Goal: Task Accomplishment & Management: Manage account settings

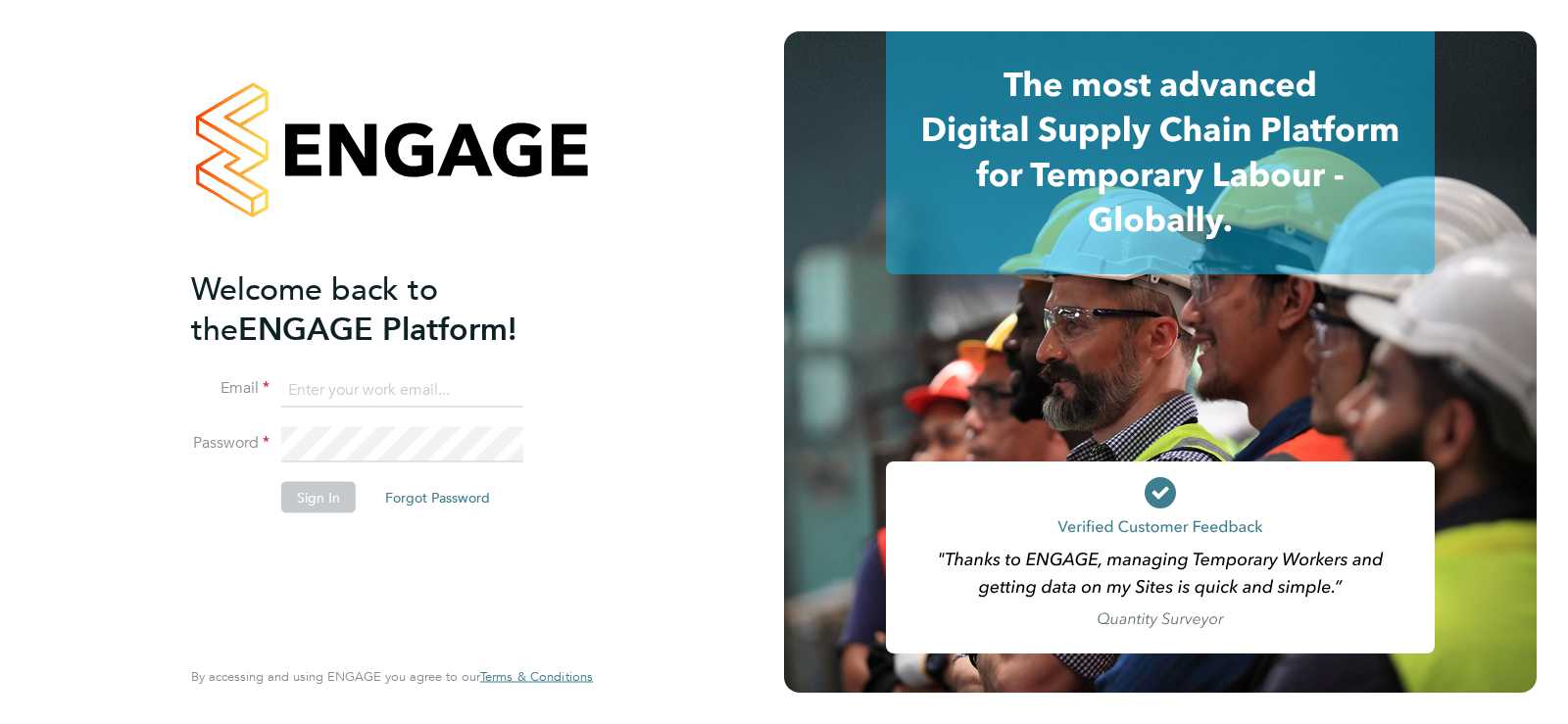
type input "[EMAIL_ADDRESS][DOMAIN_NAME]"
click at [315, 498] on button "Sign In" at bounding box center [318, 497] width 75 height 31
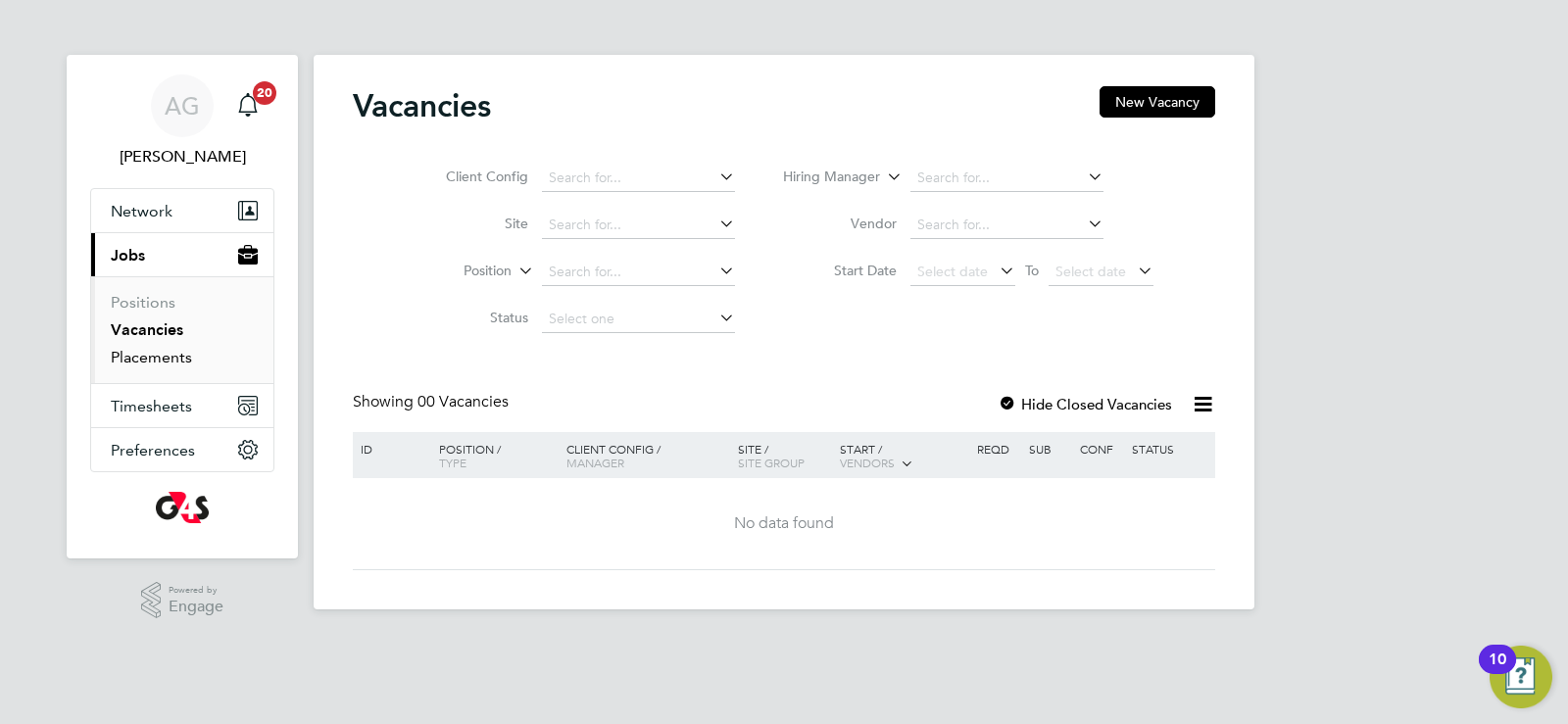
click at [135, 351] on link "Placements" at bounding box center [151, 357] width 82 height 19
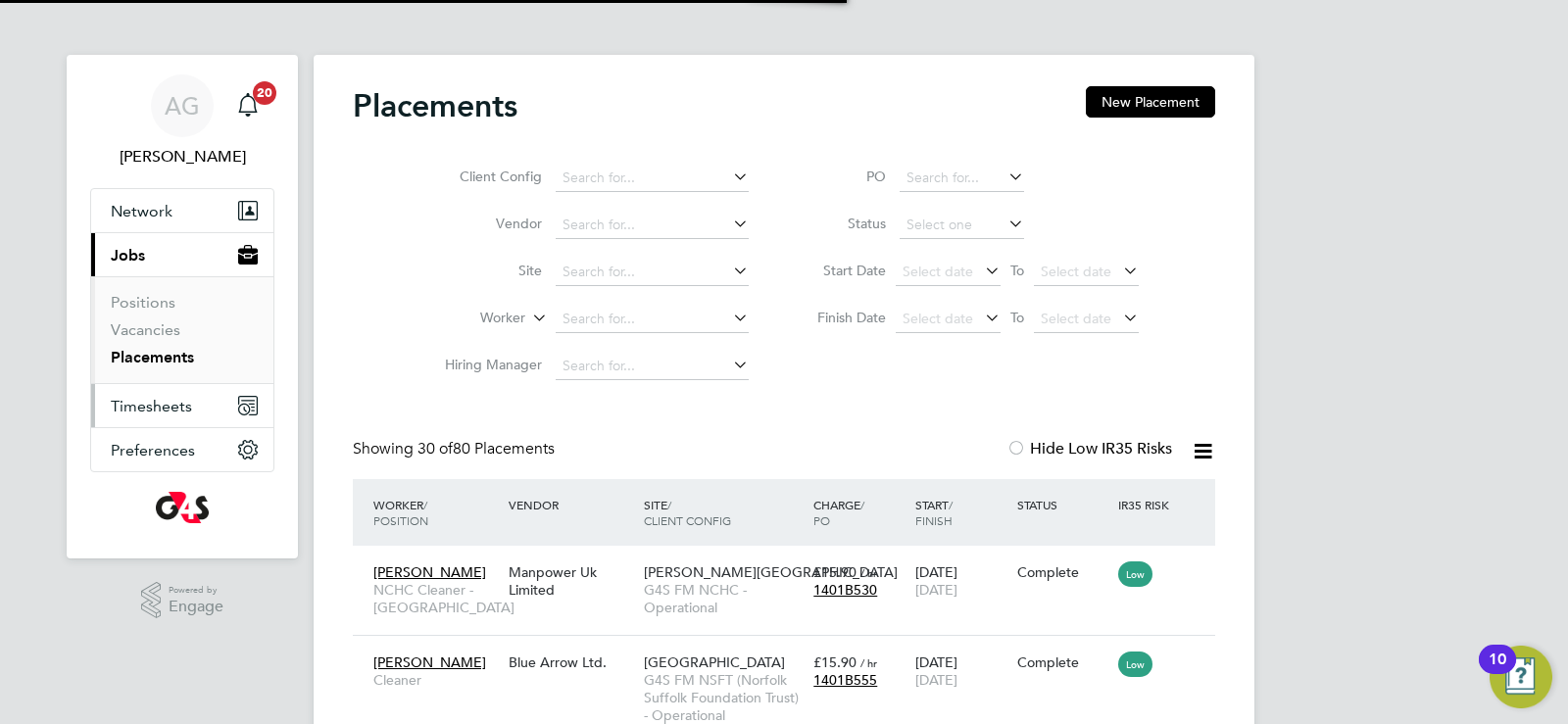
click at [152, 406] on span "Timesheets" at bounding box center [151, 405] width 82 height 19
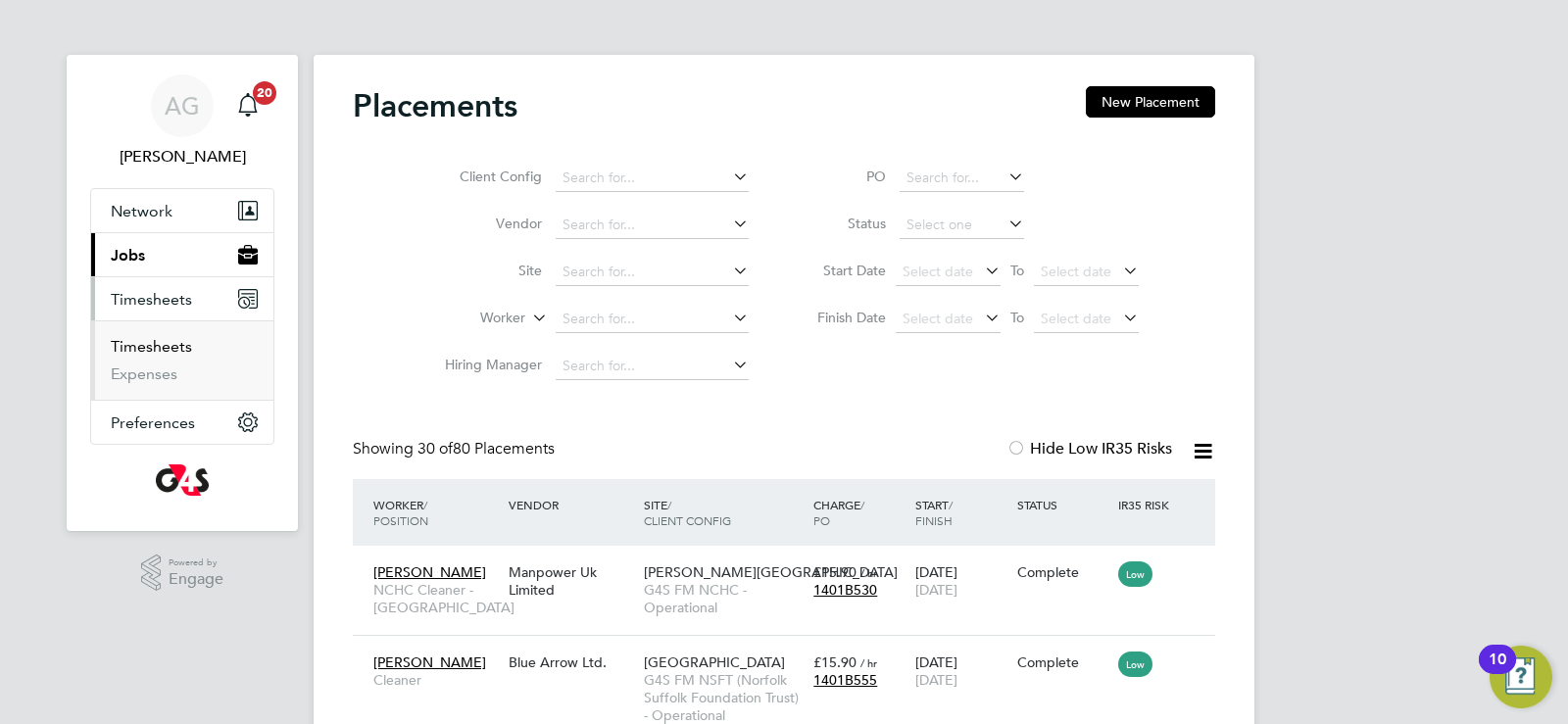
click at [149, 354] on link "Timesheets" at bounding box center [151, 346] width 82 height 19
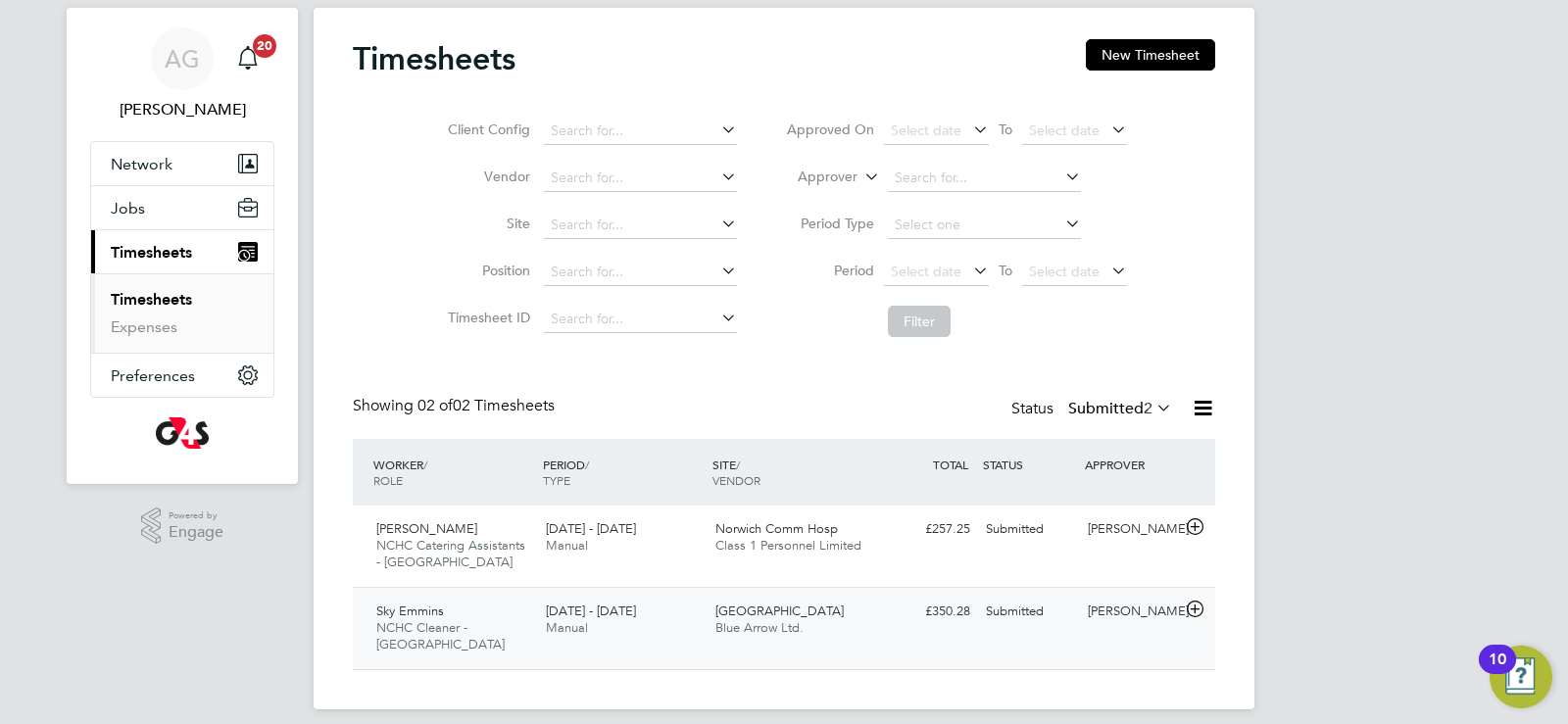
click at [865, 623] on div "Dereham Hospital Blue Arrow Ltd." at bounding box center [792, 619] width 169 height 49
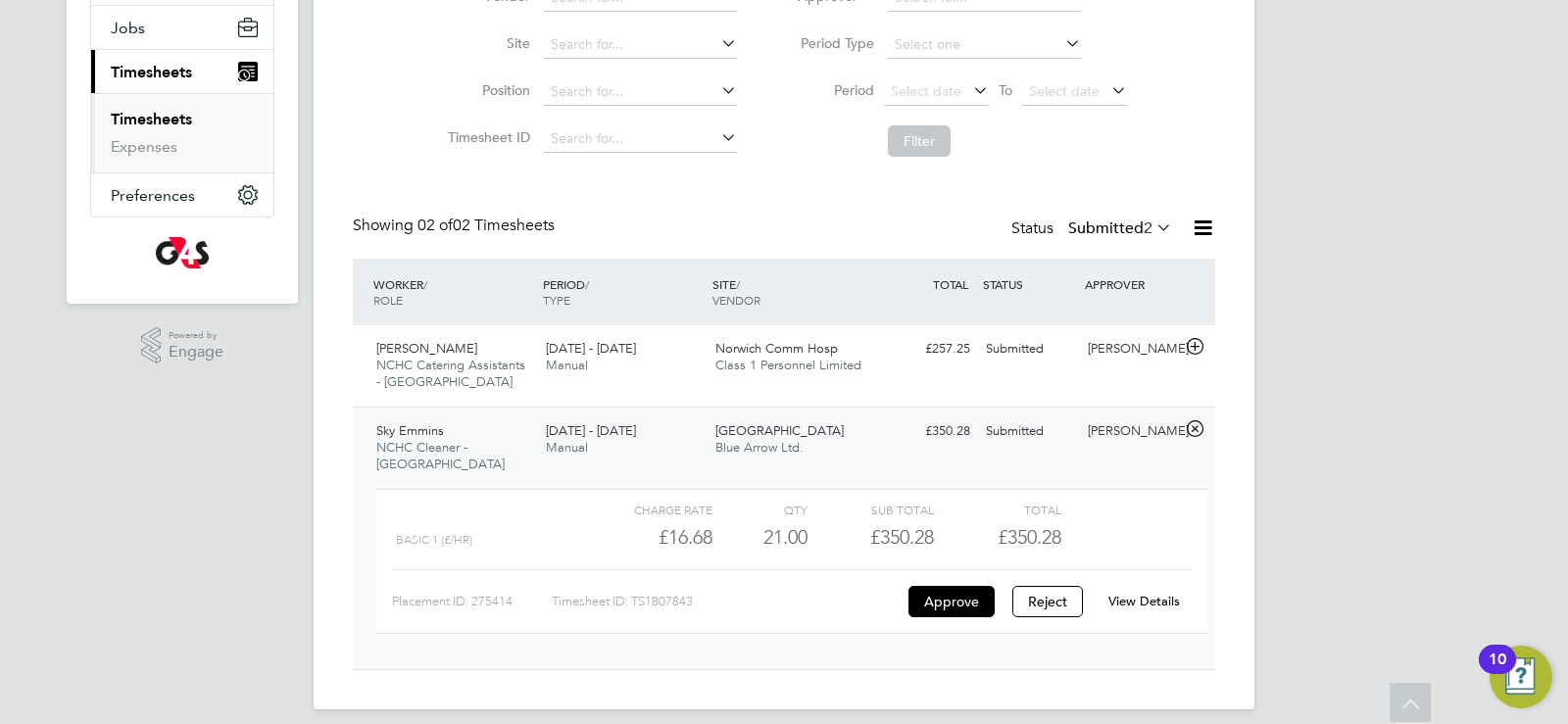
click at [1154, 593] on link "View Details" at bounding box center [1145, 601] width 72 height 17
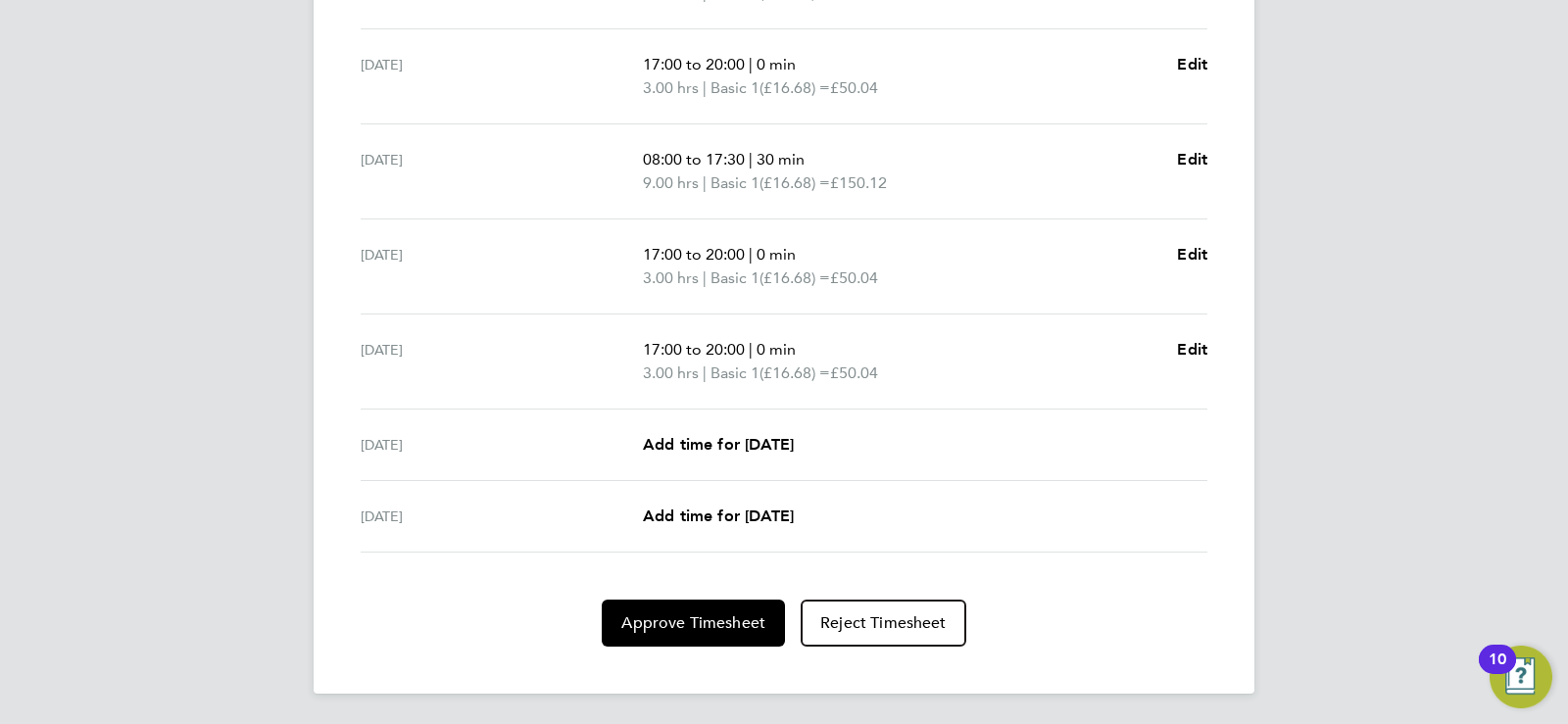
scroll to position [692, 0]
click at [683, 630] on span "Approve Timesheet" at bounding box center [693, 622] width 144 height 20
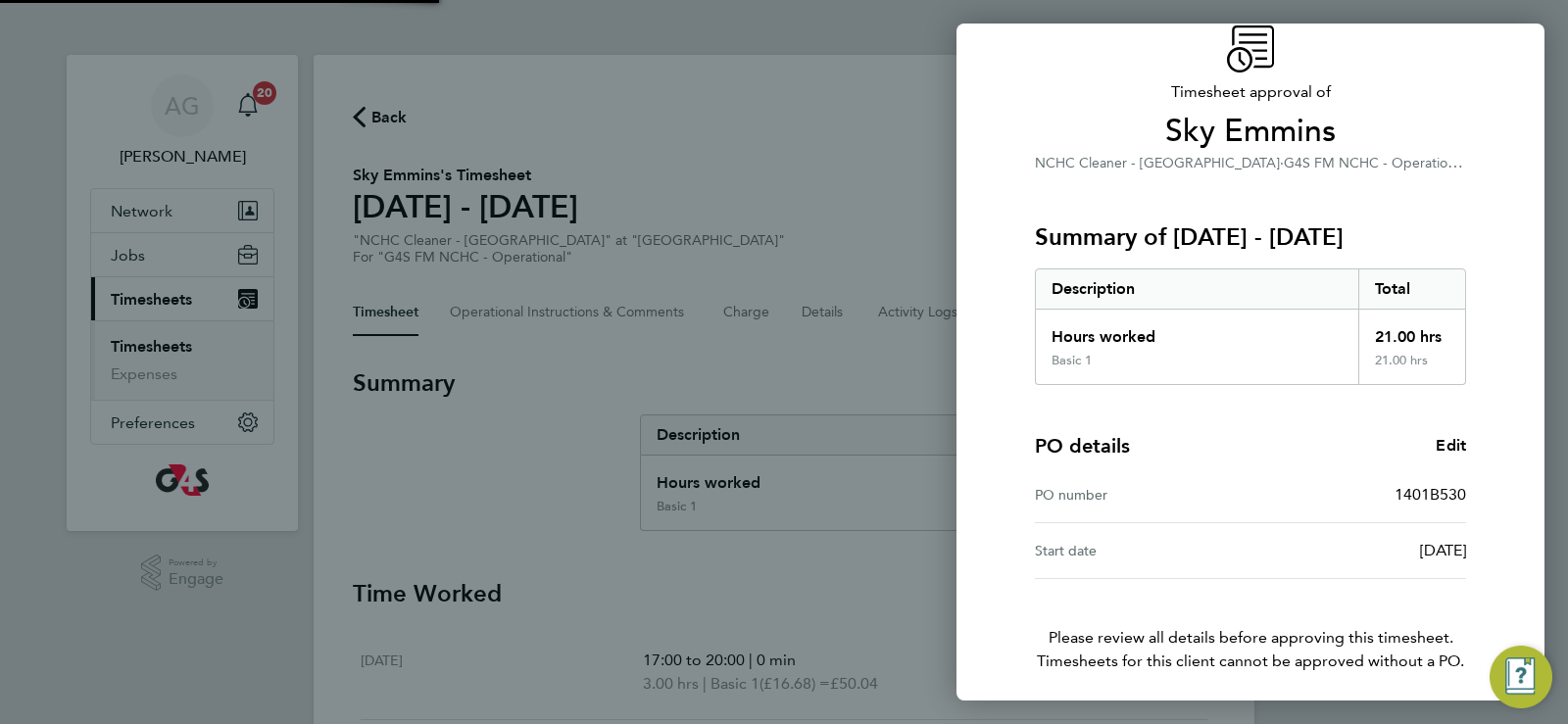
scroll to position [158, 0]
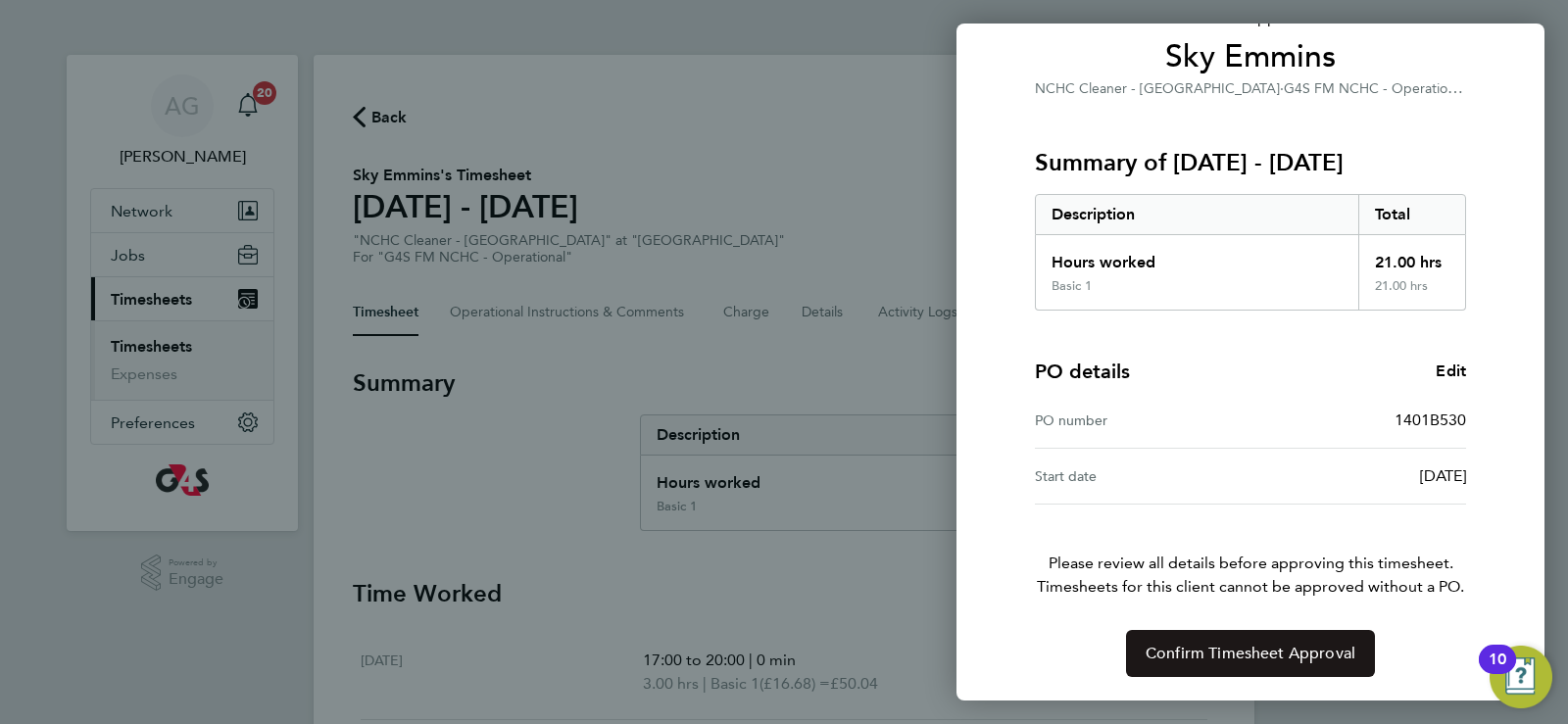
click at [1313, 659] on span "Confirm Timesheet Approval" at bounding box center [1250, 653] width 210 height 20
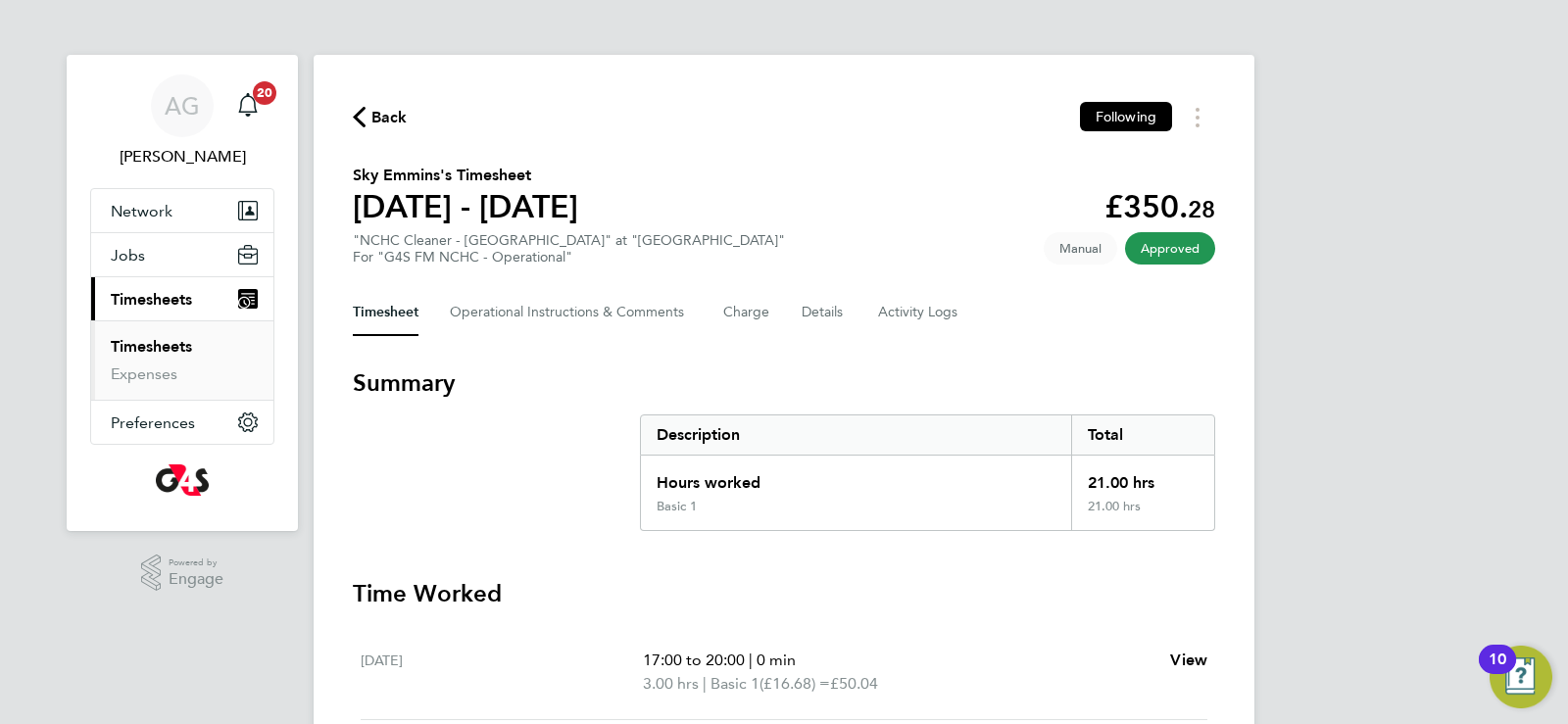
drag, startPoint x: 133, startPoint y: 347, endPoint x: 194, endPoint y: 372, distance: 65.9
click at [134, 347] on link "Timesheets" at bounding box center [151, 346] width 82 height 19
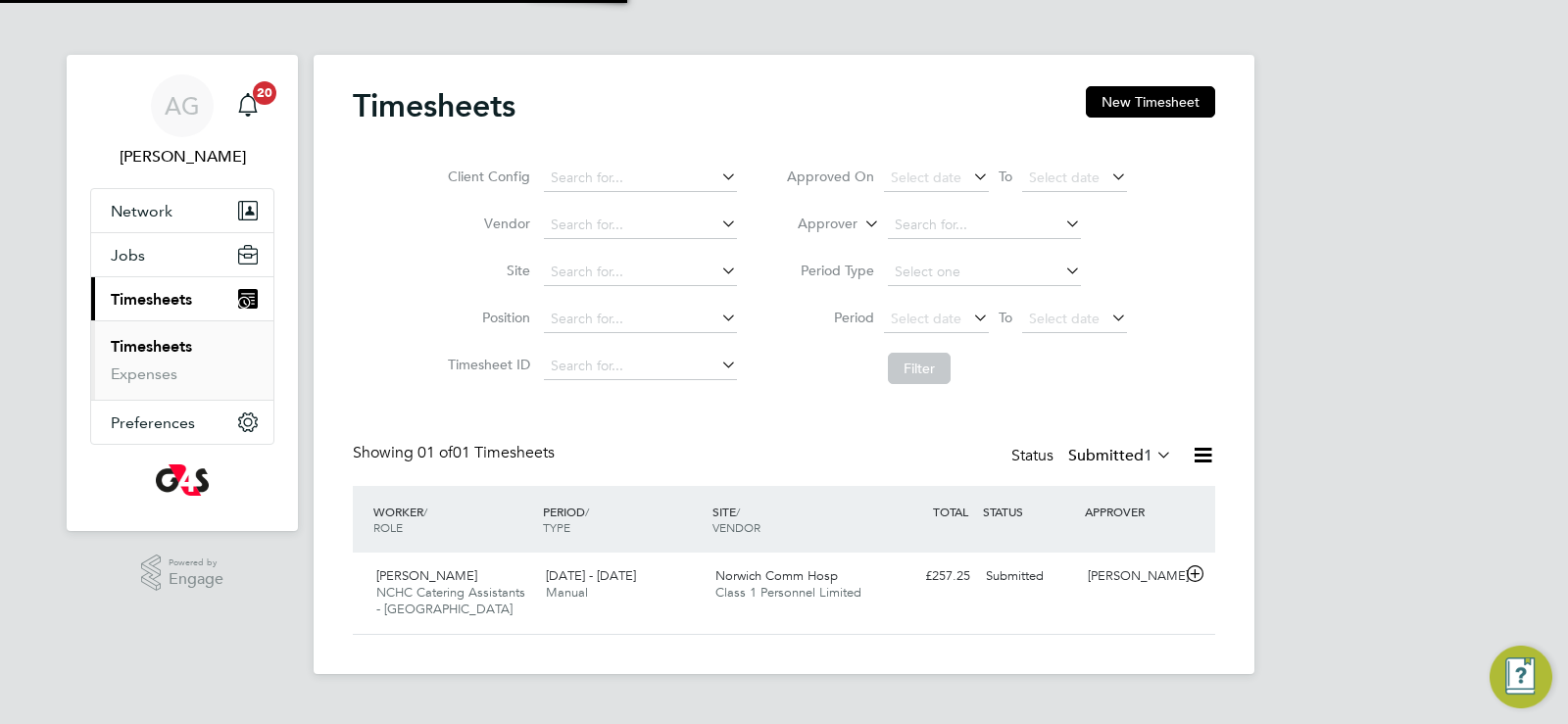
scroll to position [50, 170]
click at [738, 592] on span "Class 1 Personnel Limited" at bounding box center [788, 592] width 146 height 17
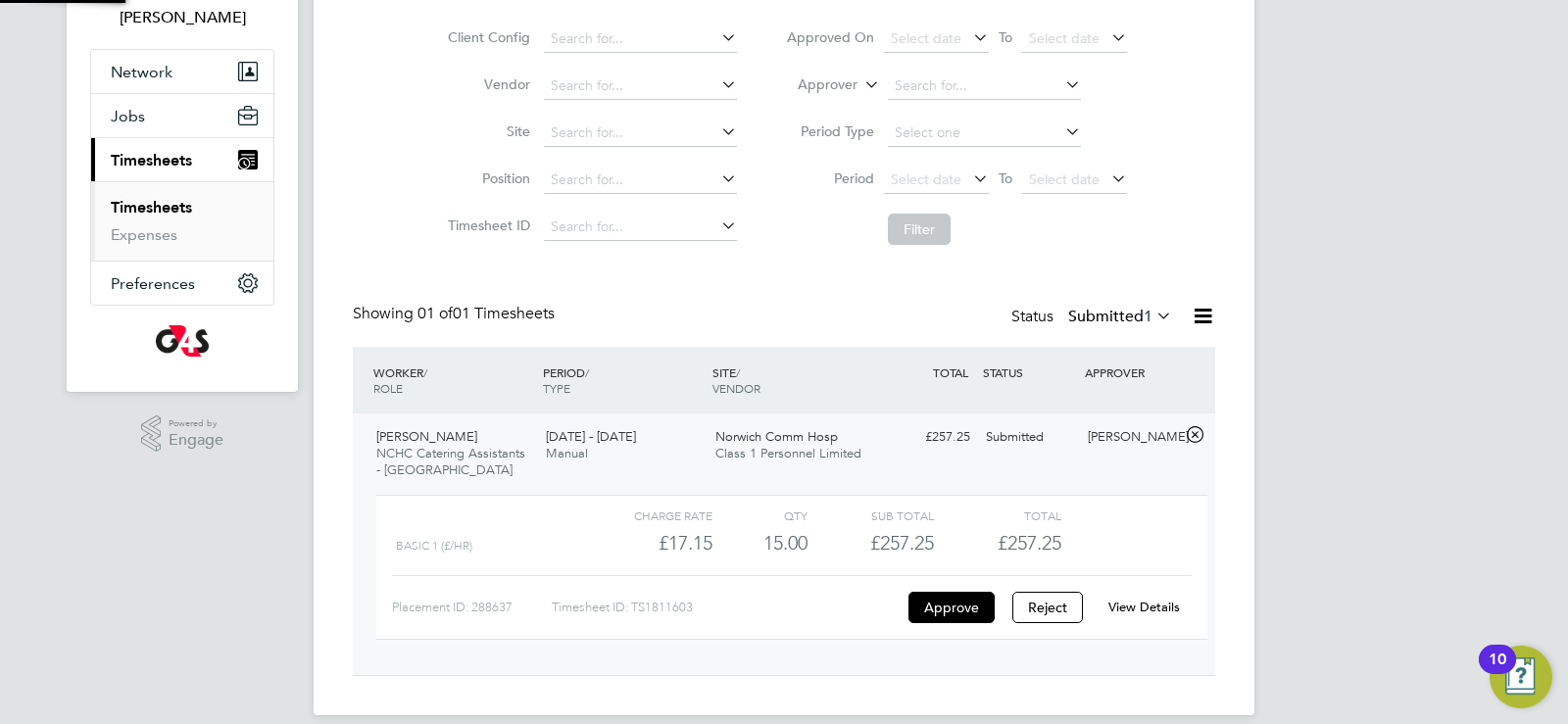
scroll to position [161, 0]
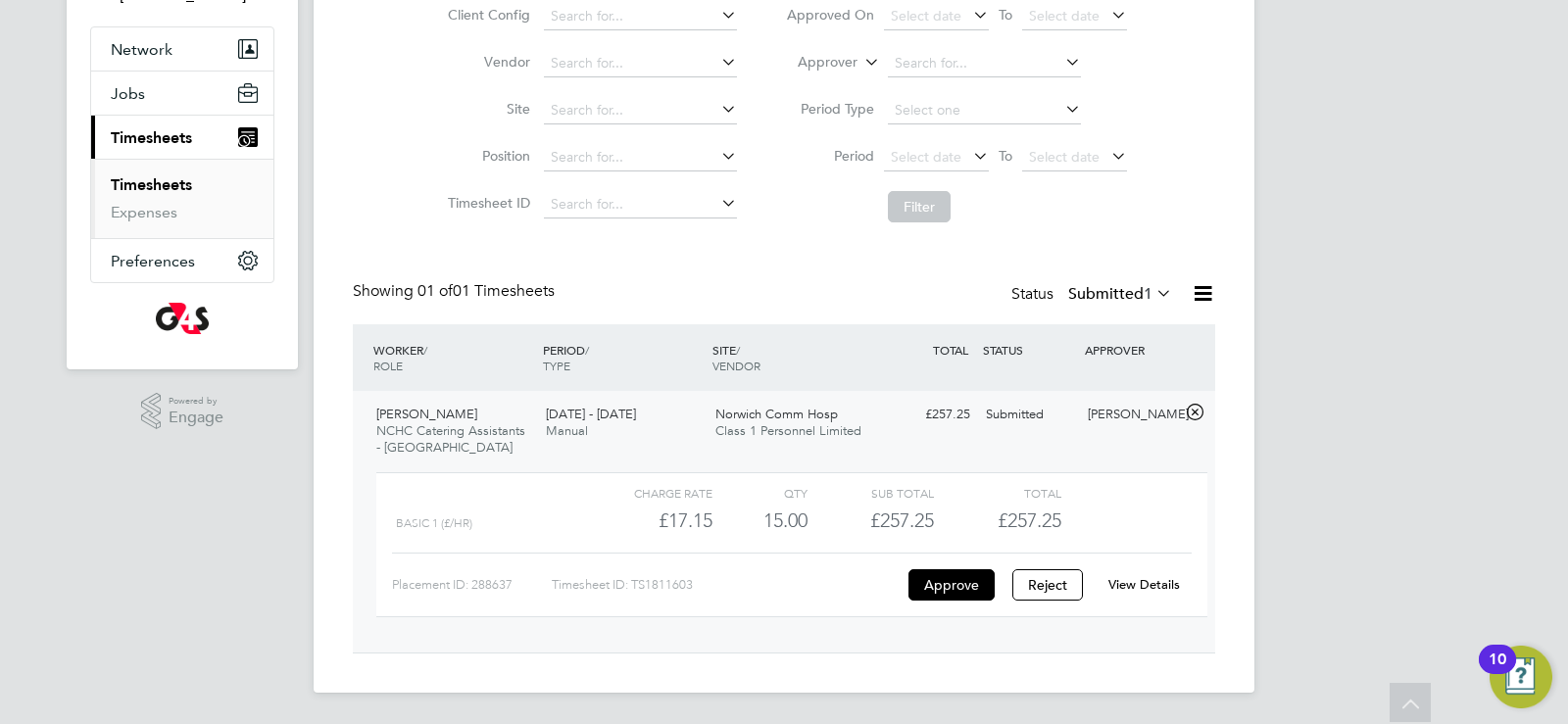
click at [1162, 584] on link "View Details" at bounding box center [1145, 584] width 72 height 17
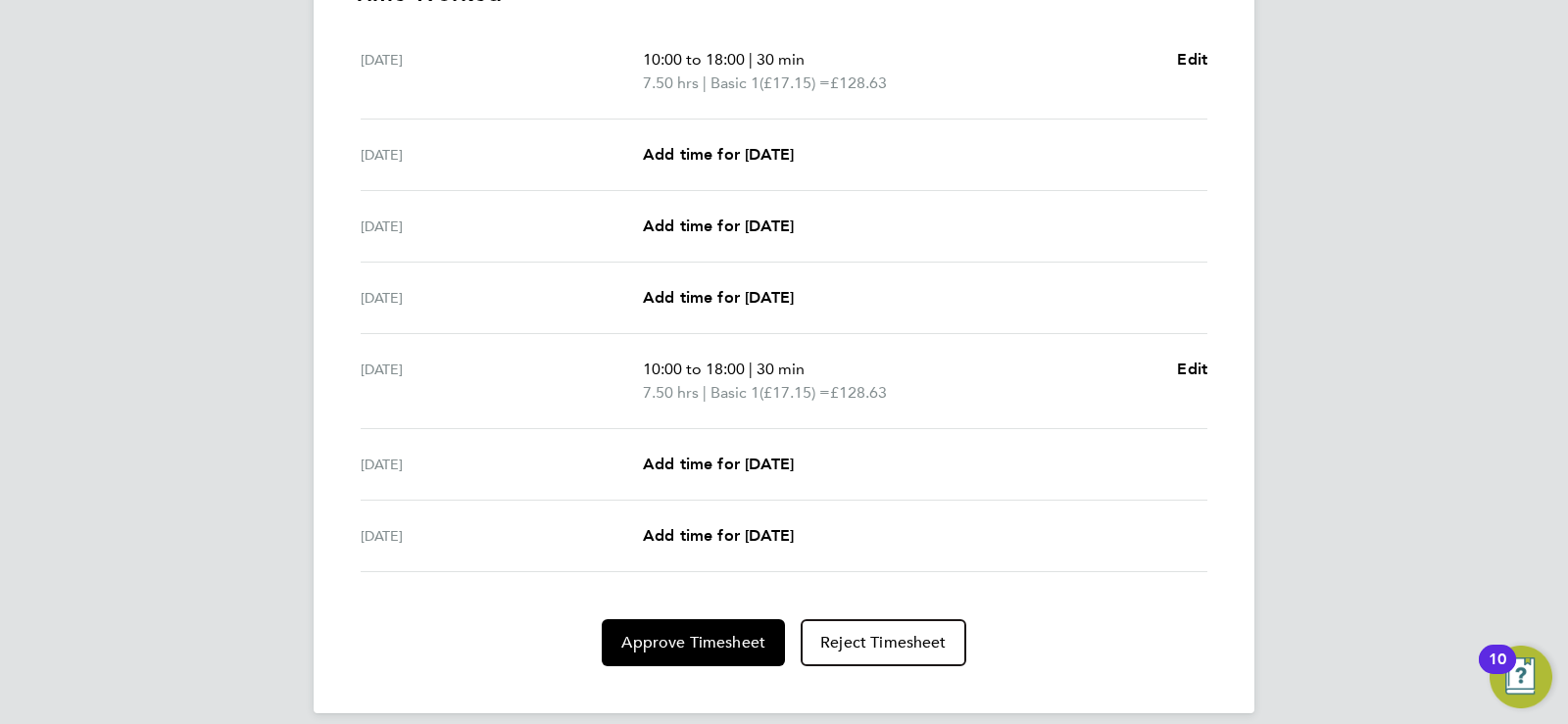
scroll to position [621, 0]
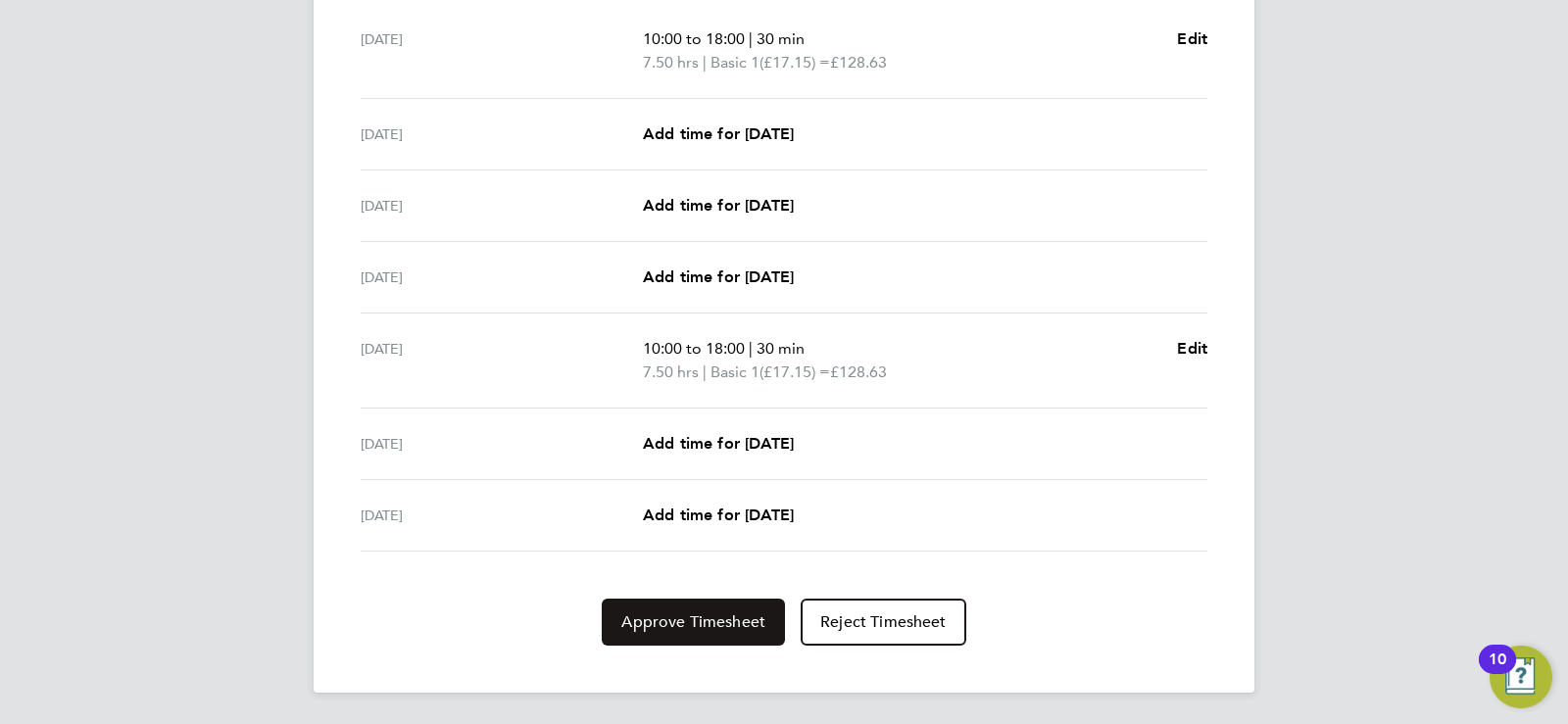
click at [673, 614] on span "Approve Timesheet" at bounding box center [693, 622] width 144 height 20
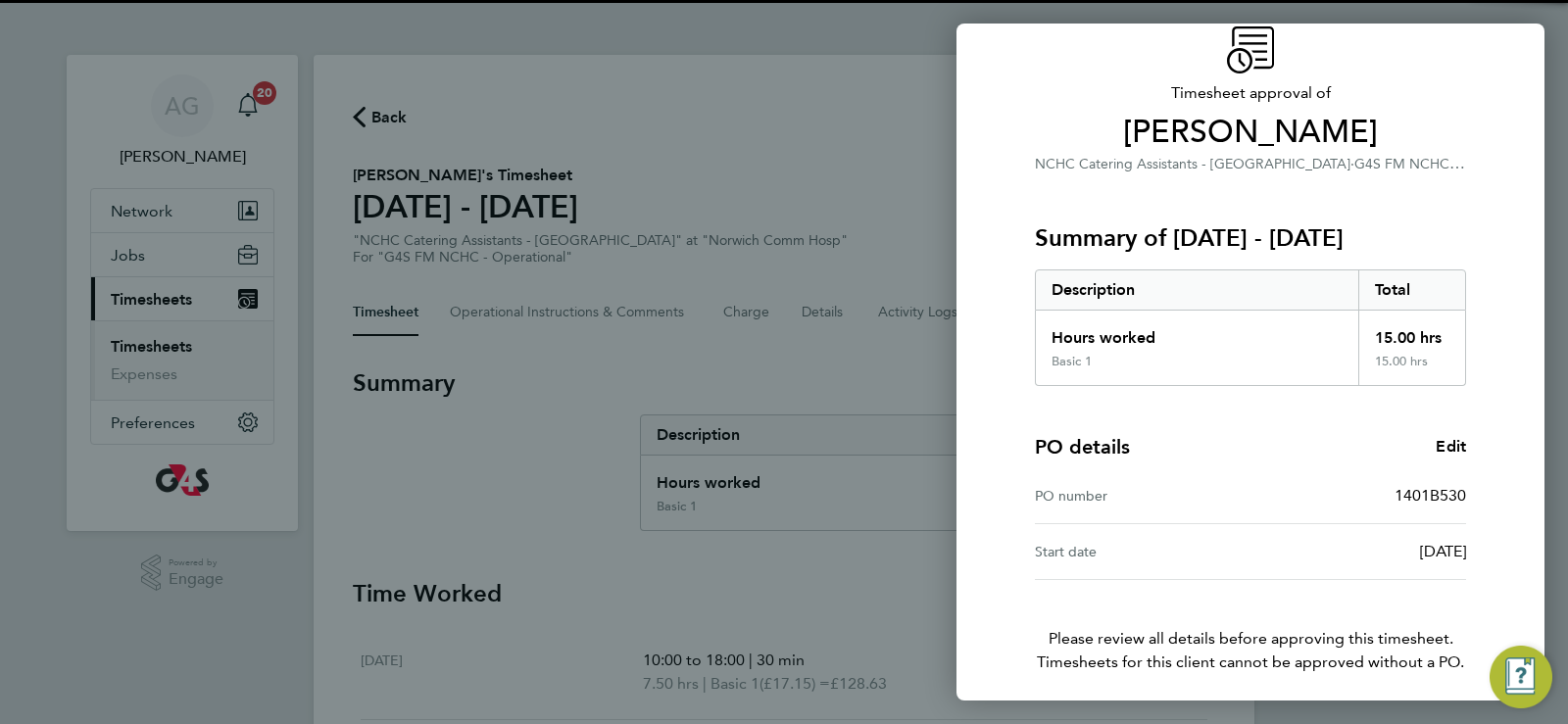
scroll to position [158, 0]
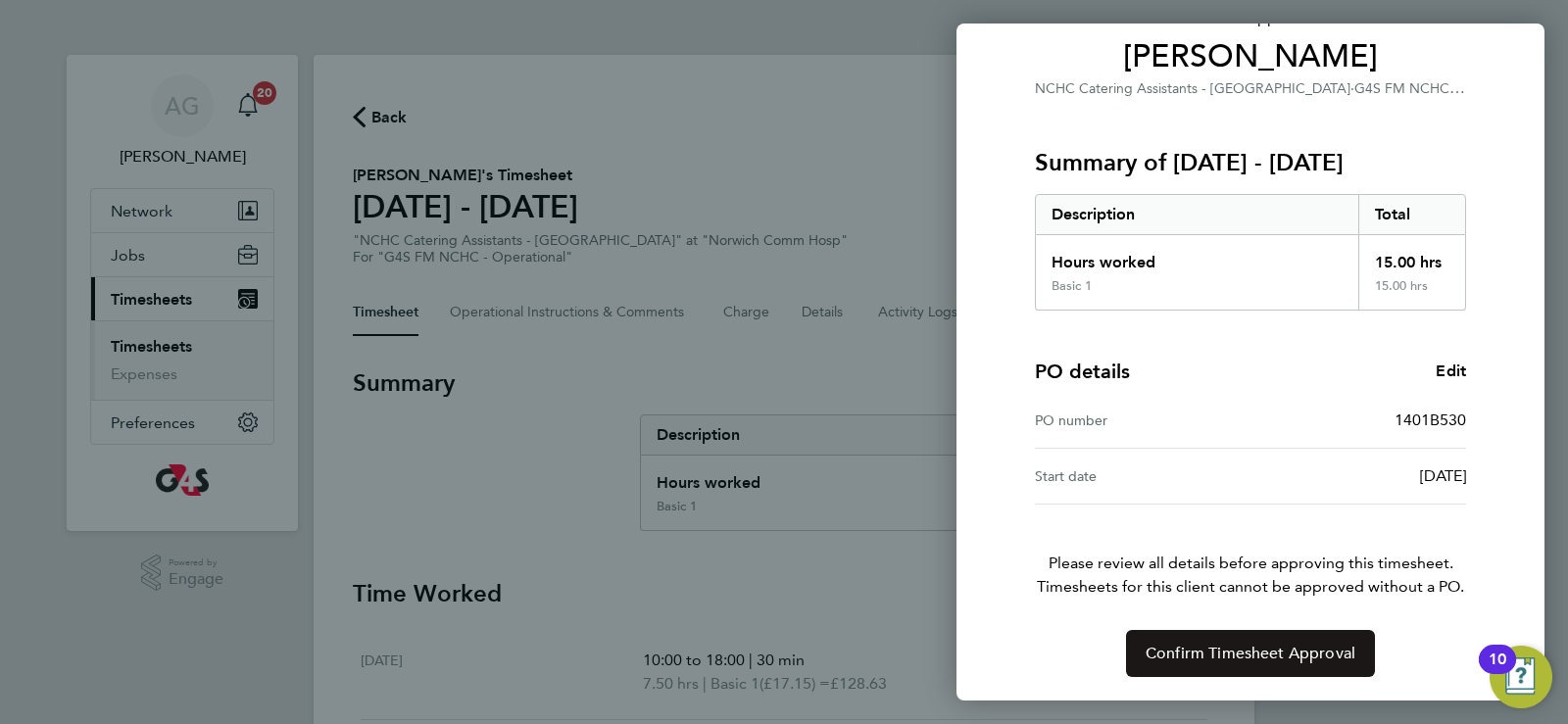
click at [1140, 645] on button "Confirm Timesheet Approval" at bounding box center [1250, 653] width 249 height 47
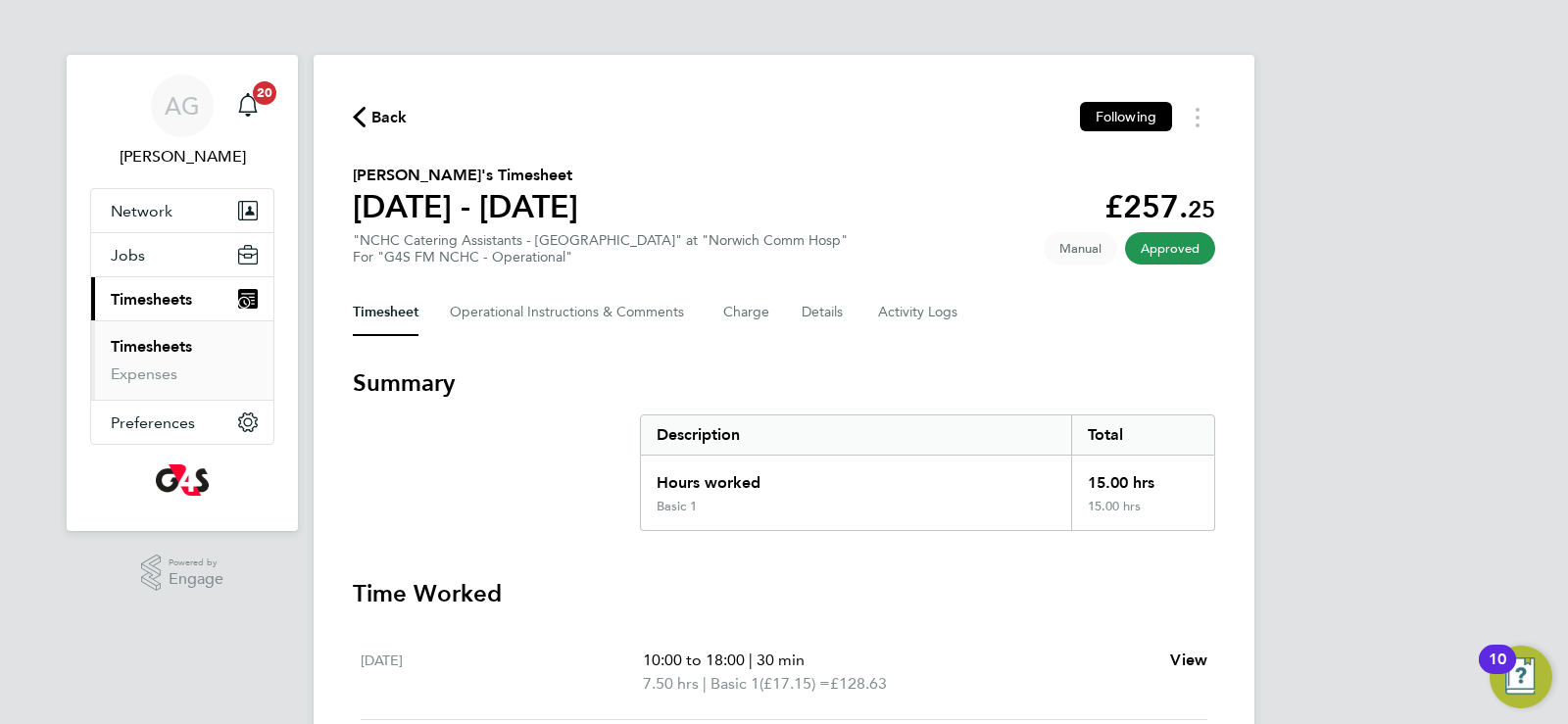
click at [137, 345] on link "Timesheets" at bounding box center [151, 346] width 82 height 19
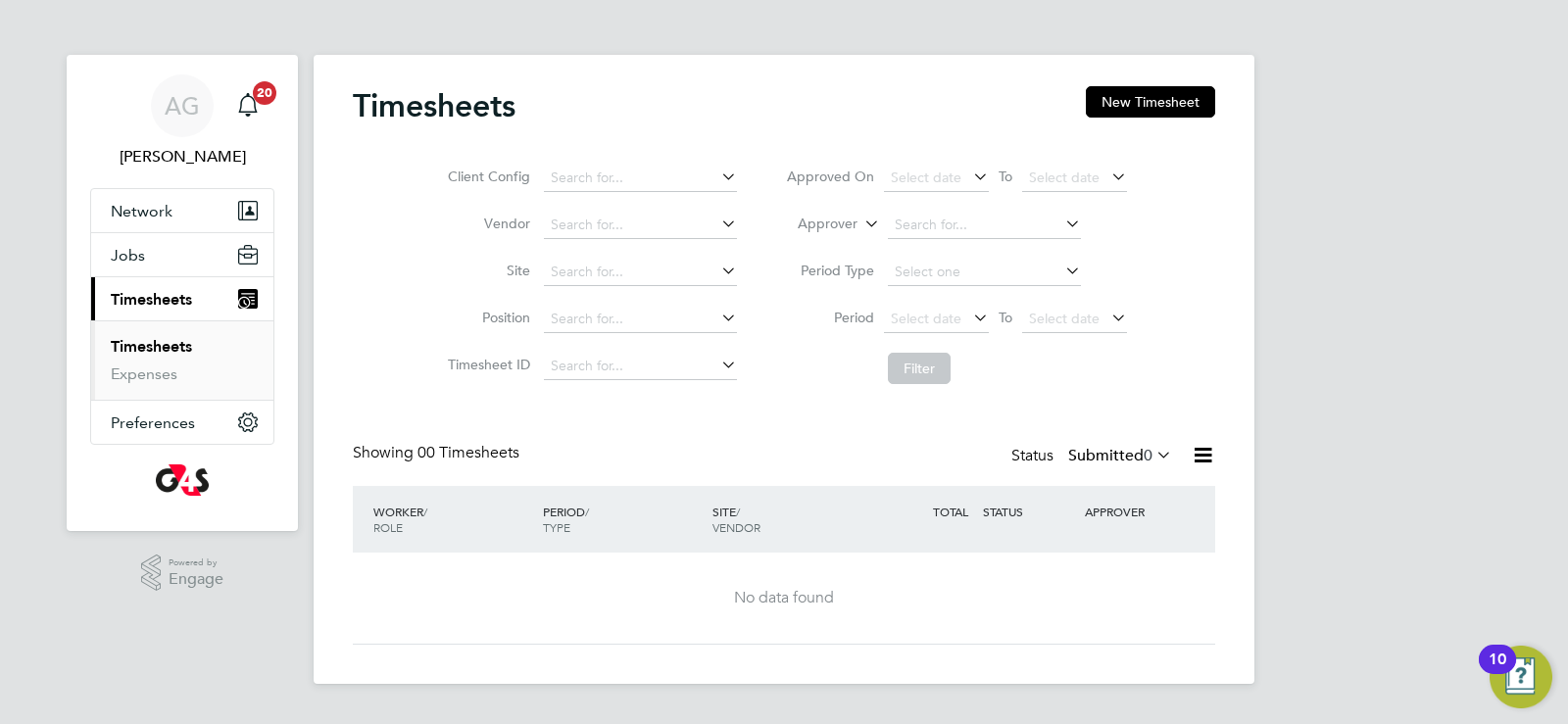
click at [1153, 459] on icon at bounding box center [1153, 455] width 0 height 28
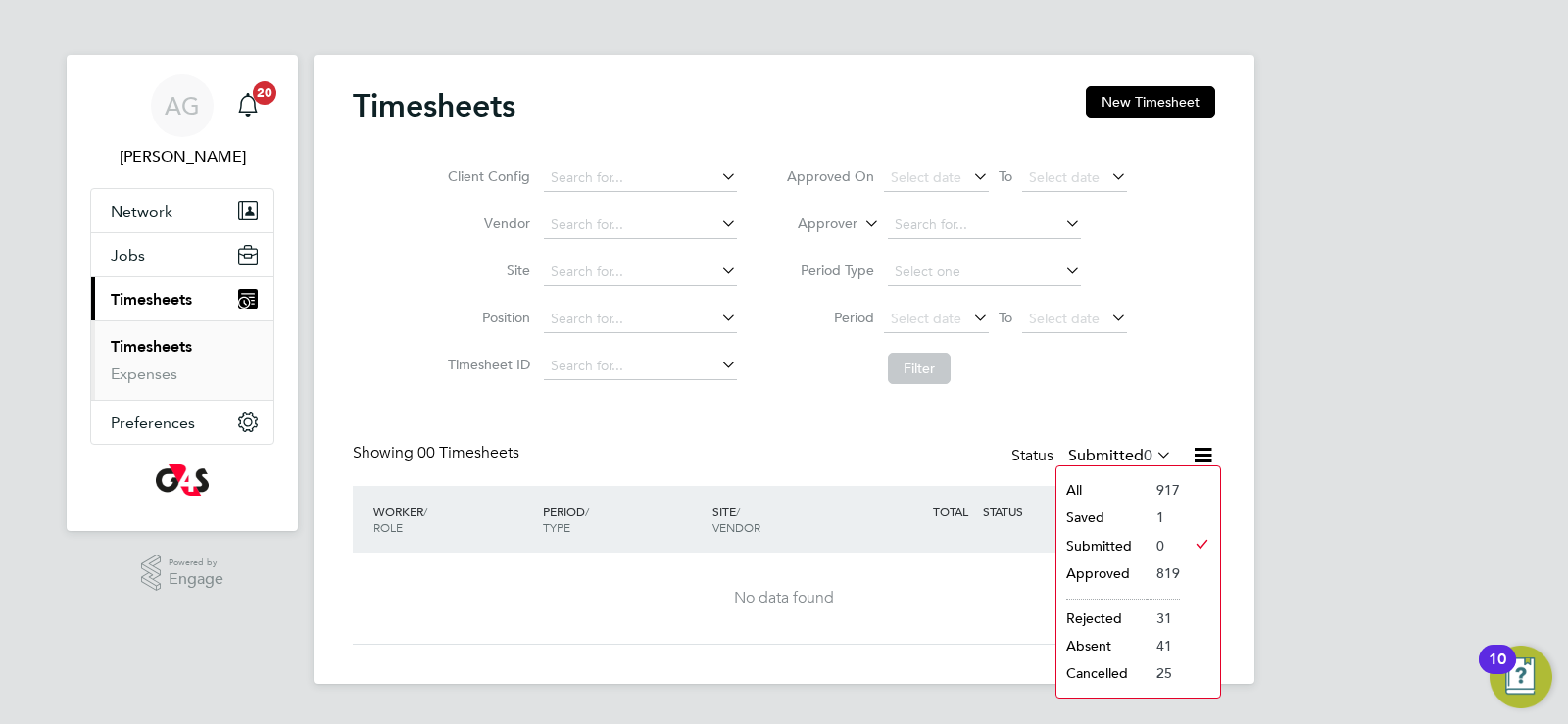
click at [1136, 515] on li "Saved" at bounding box center [1102, 518] width 91 height 28
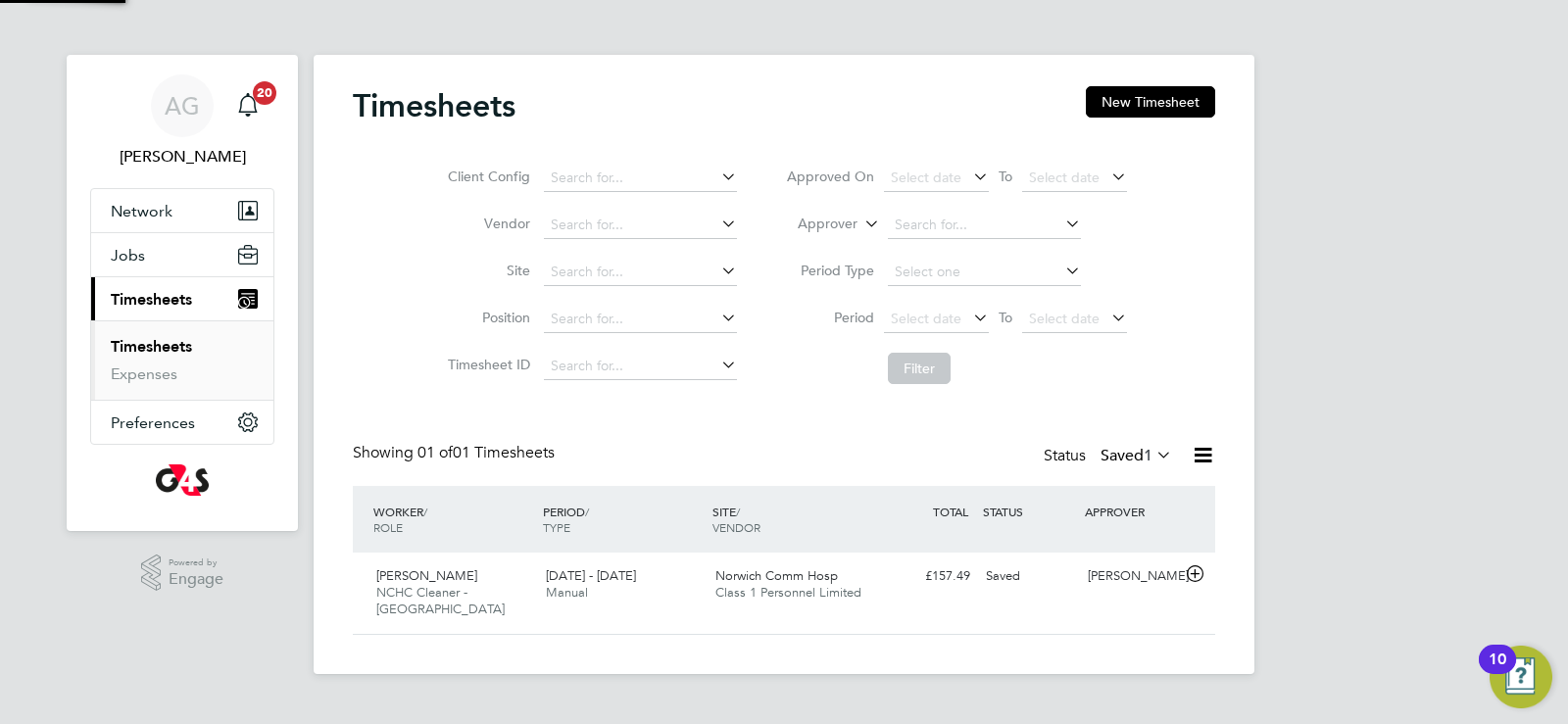
scroll to position [50, 170]
click at [832, 581] on span "Norwich Comm Hosp" at bounding box center [776, 576] width 123 height 17
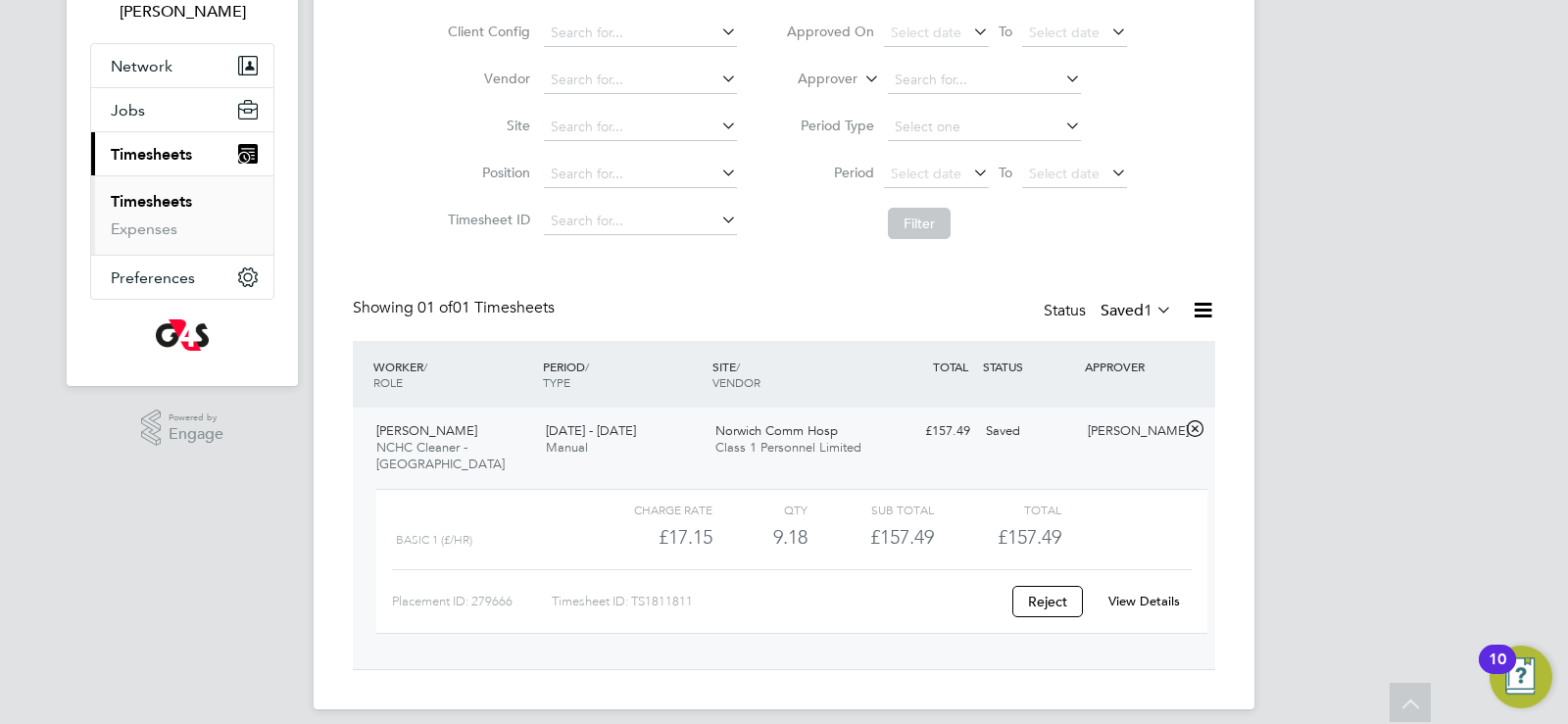
scroll to position [0, 0]
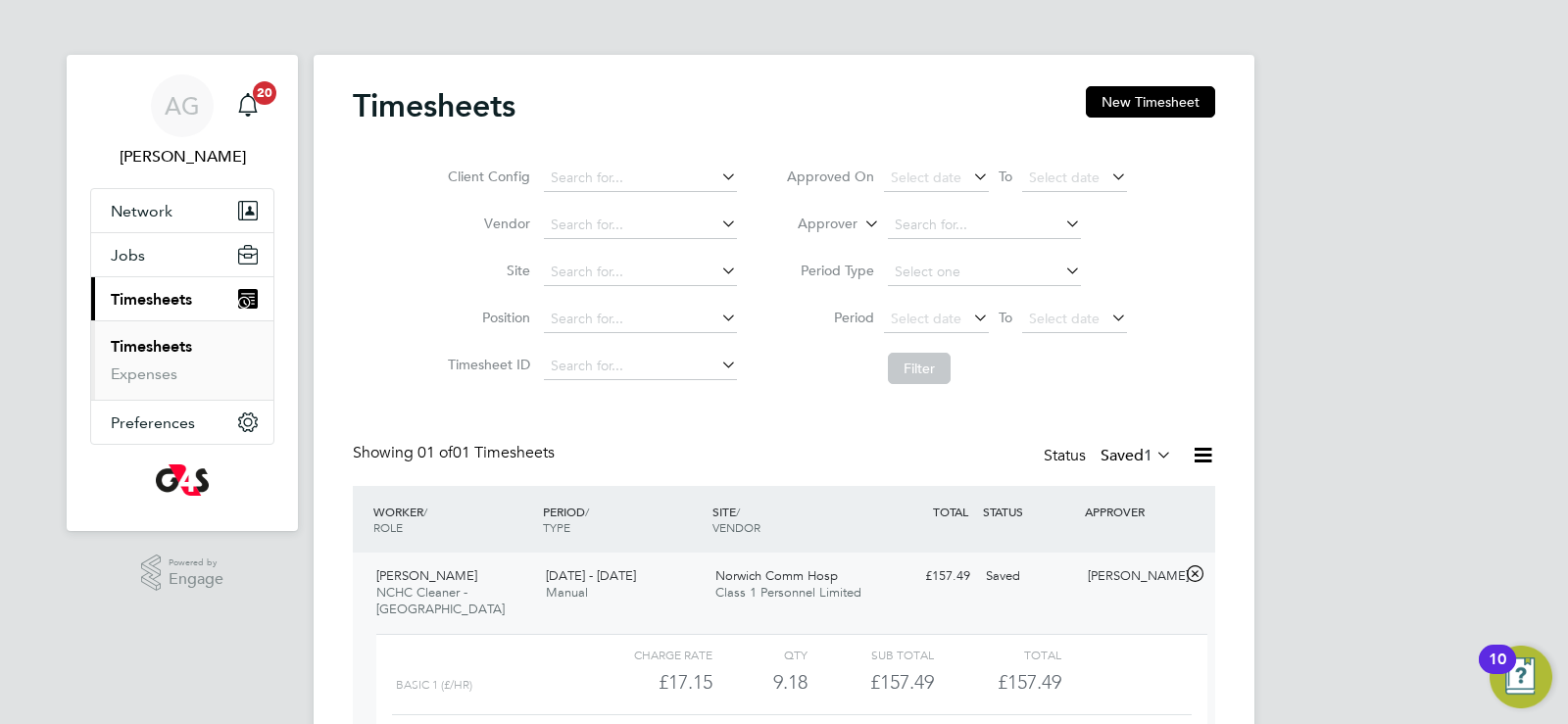
click at [138, 297] on span "Timesheets" at bounding box center [151, 299] width 82 height 19
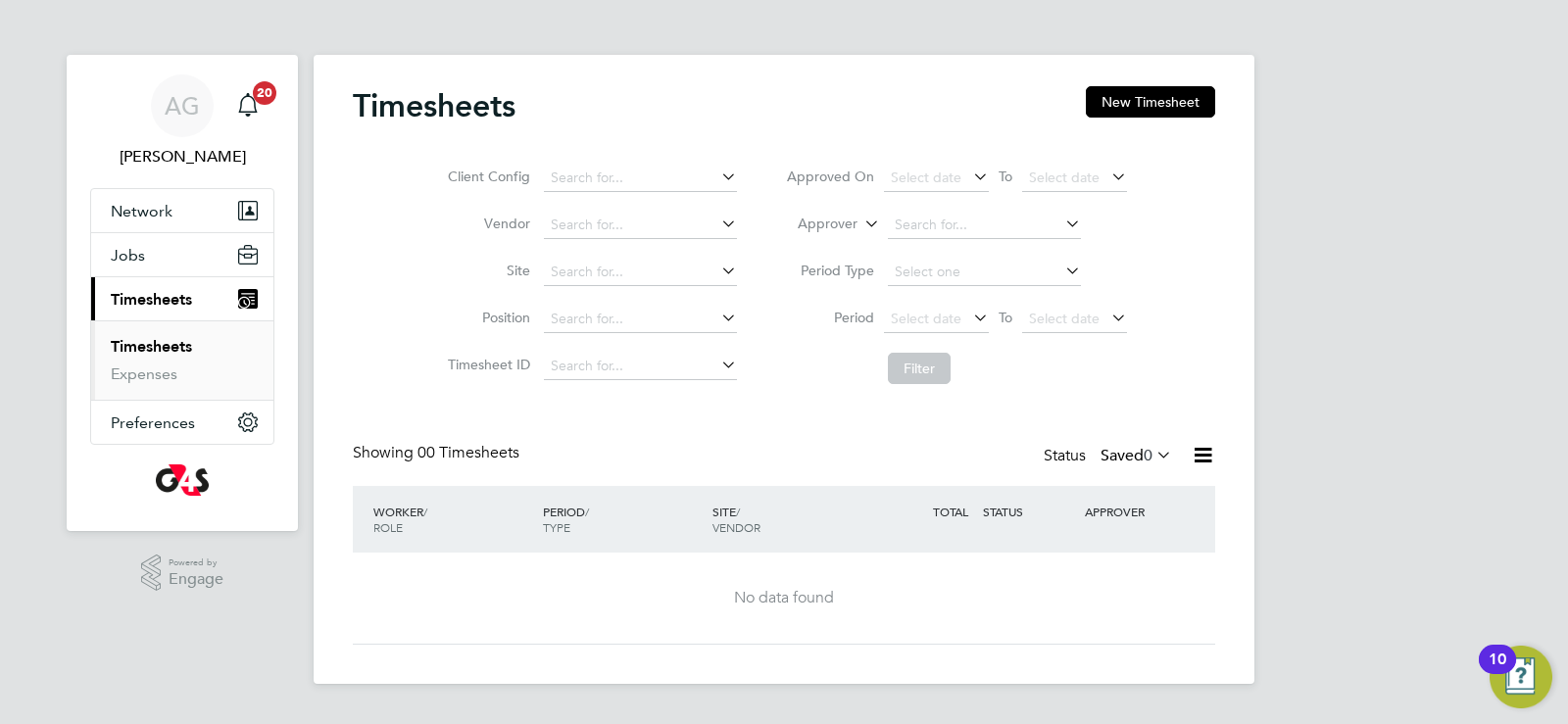
click at [1122, 454] on label "Saved 0" at bounding box center [1137, 456] width 72 height 20
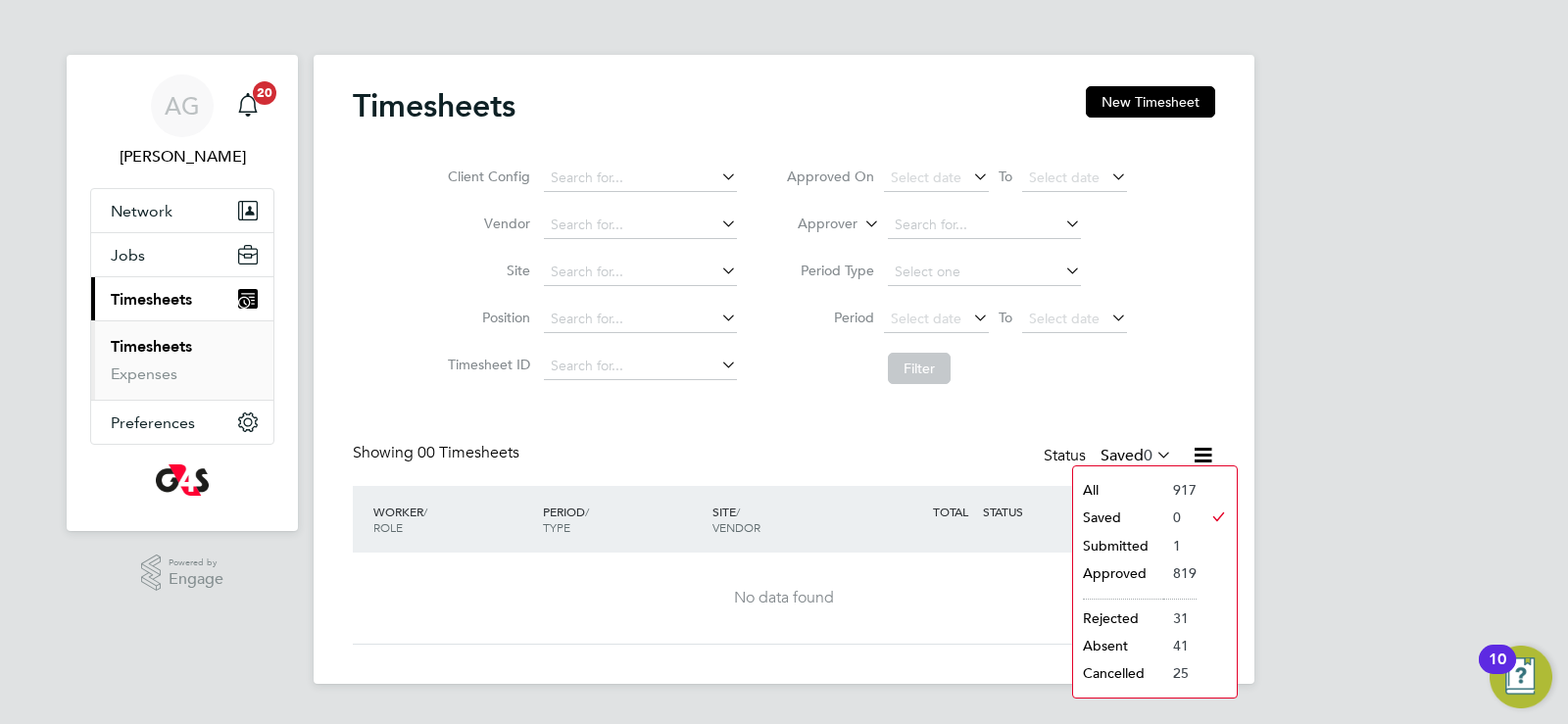
click at [1120, 544] on li "Submitted" at bounding box center [1118, 546] width 91 height 28
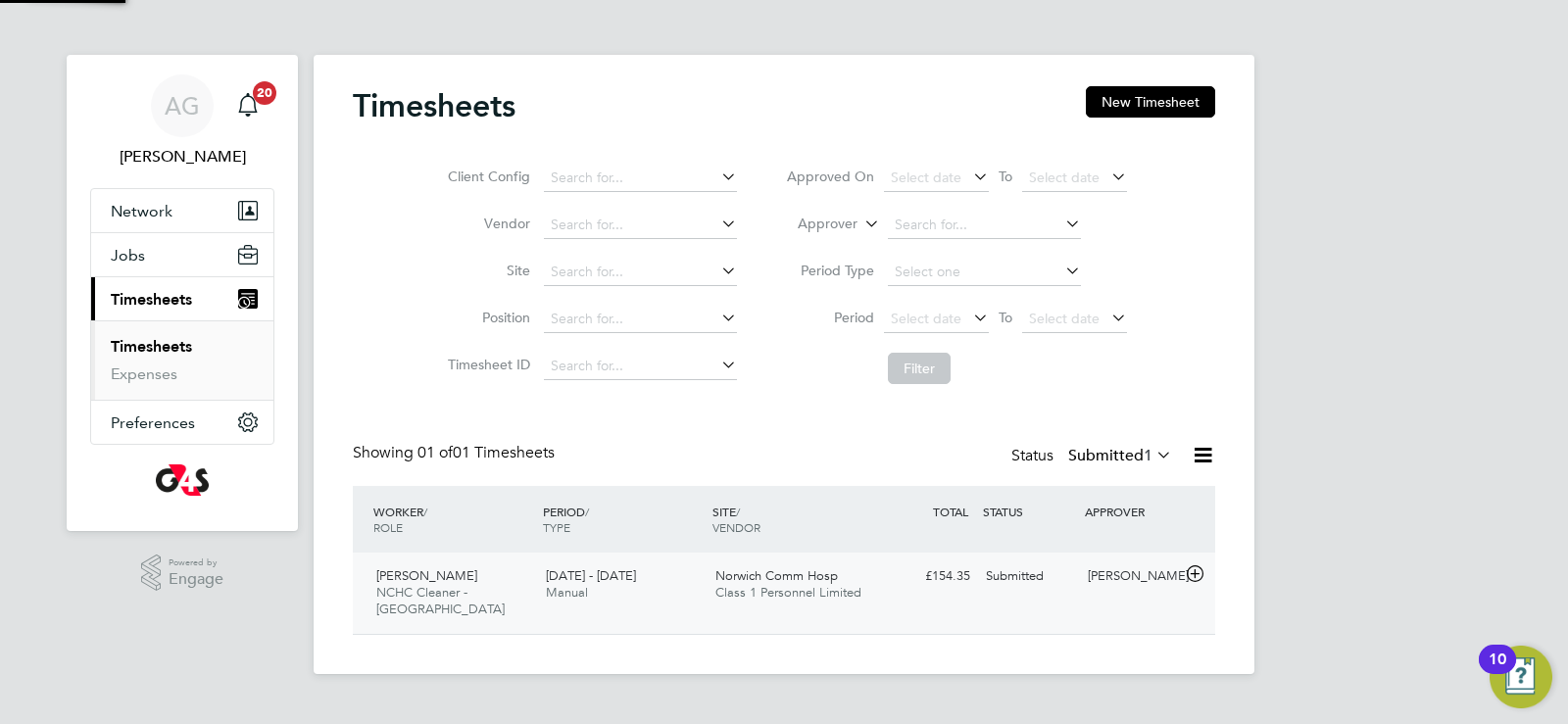
scroll to position [50, 170]
click at [704, 578] on div "[DATE] - [DATE] Manual" at bounding box center [623, 585] width 169 height 49
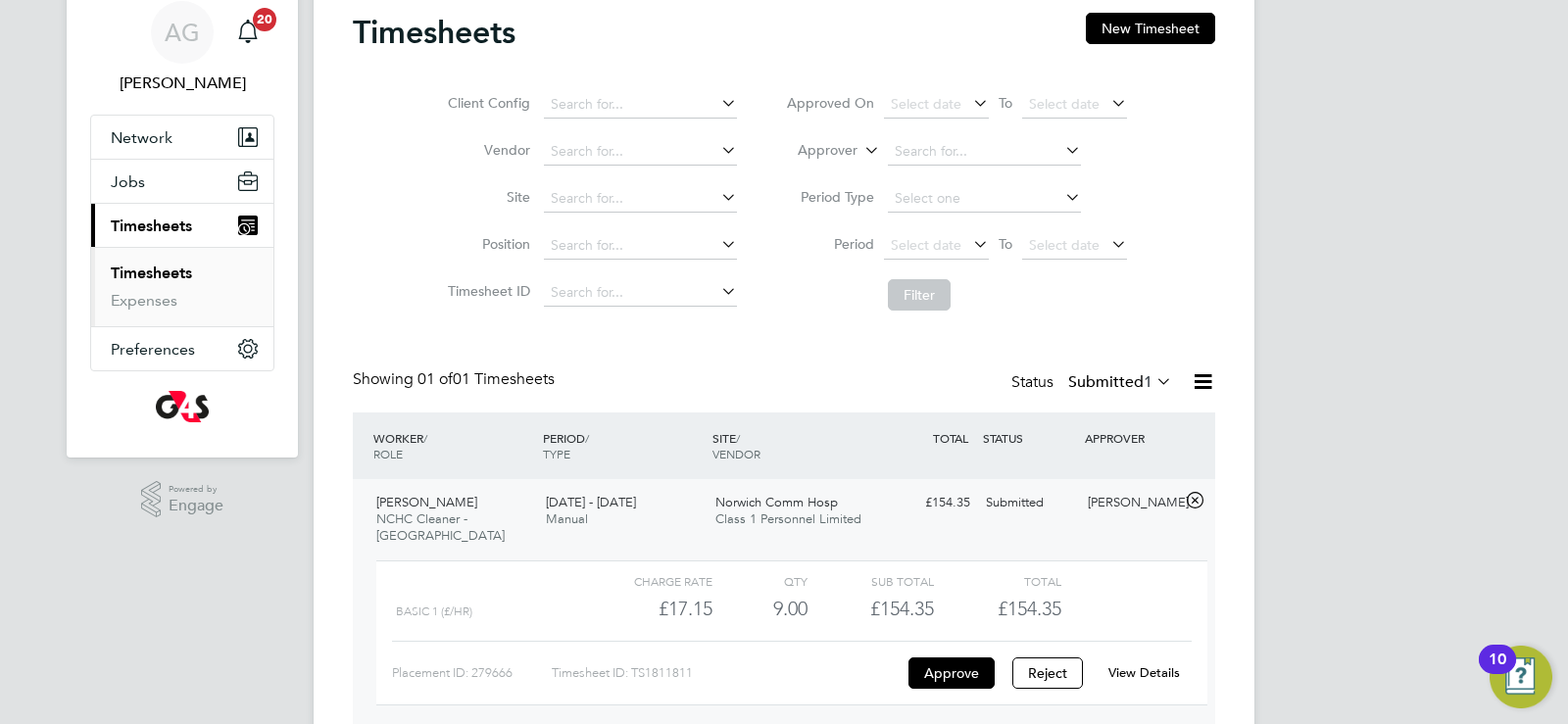
scroll to position [145, 0]
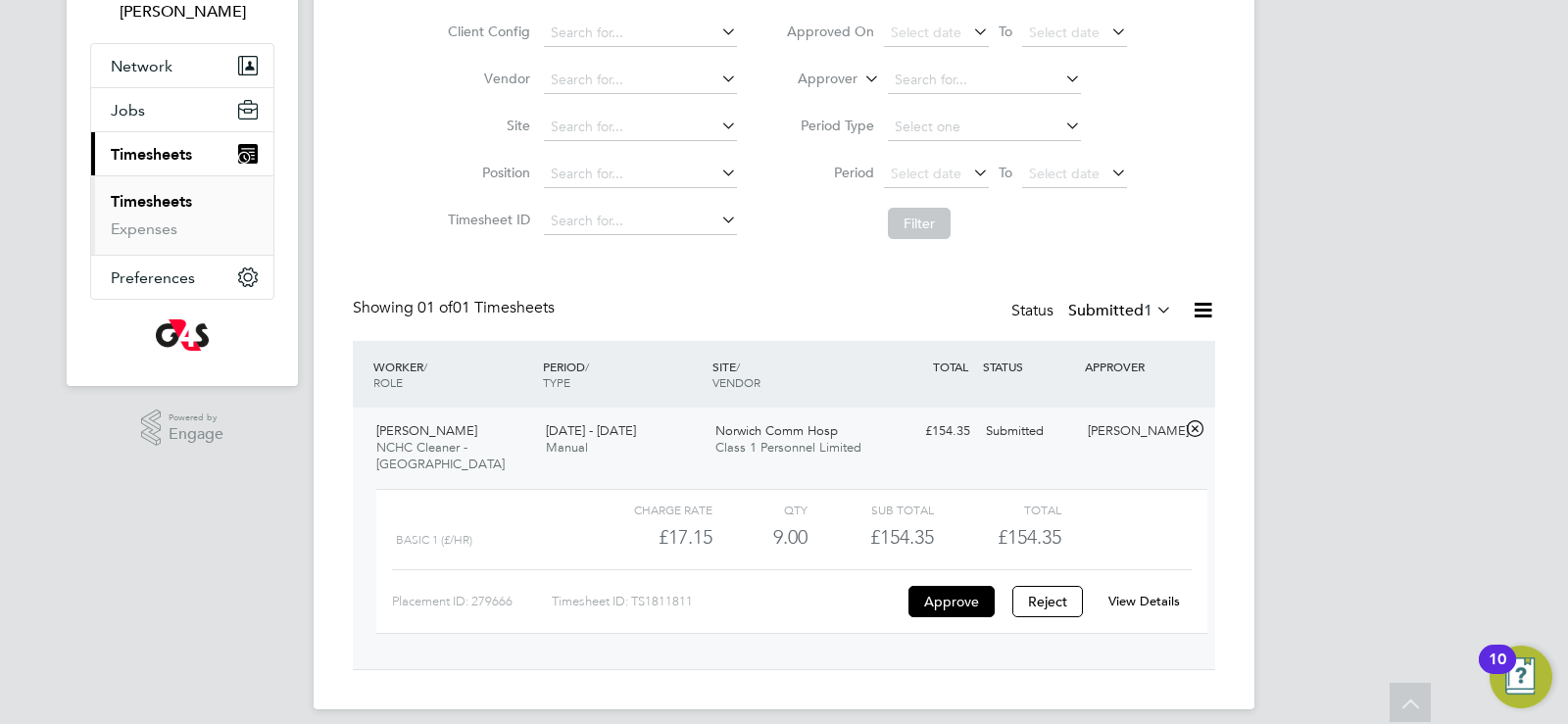
click at [1151, 593] on link "View Details" at bounding box center [1145, 601] width 72 height 17
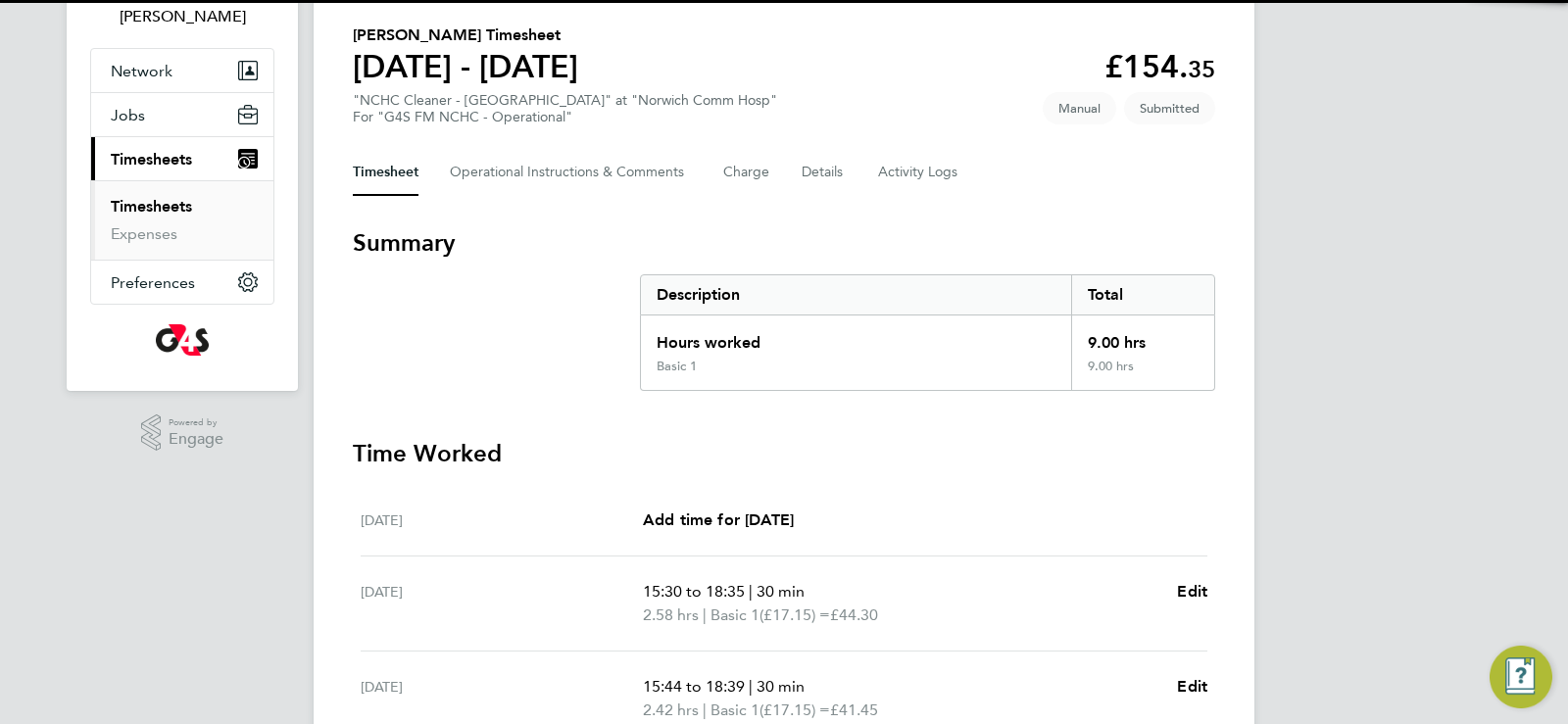
scroll to position [490, 0]
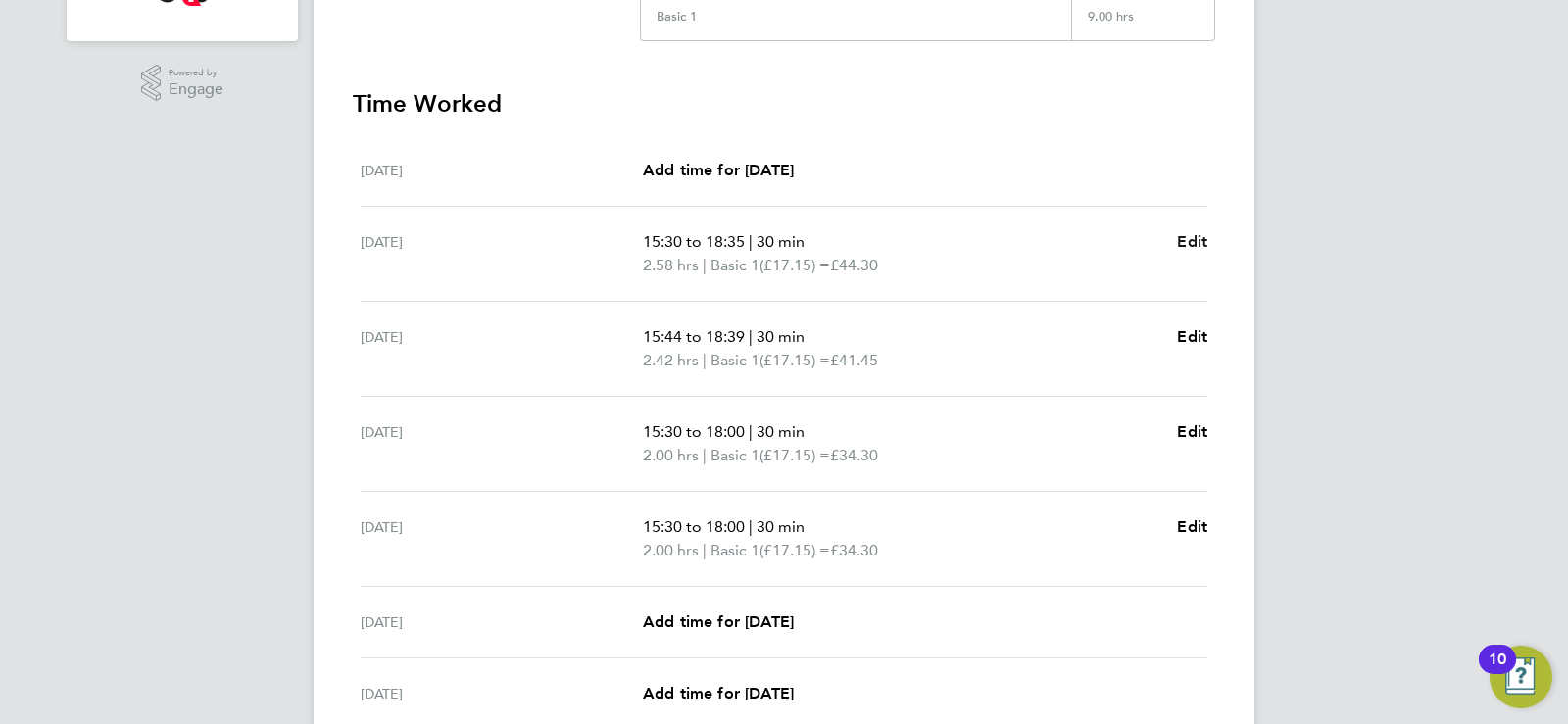
click at [1187, 244] on span "Edit" at bounding box center [1192, 241] width 30 height 19
select select "30"
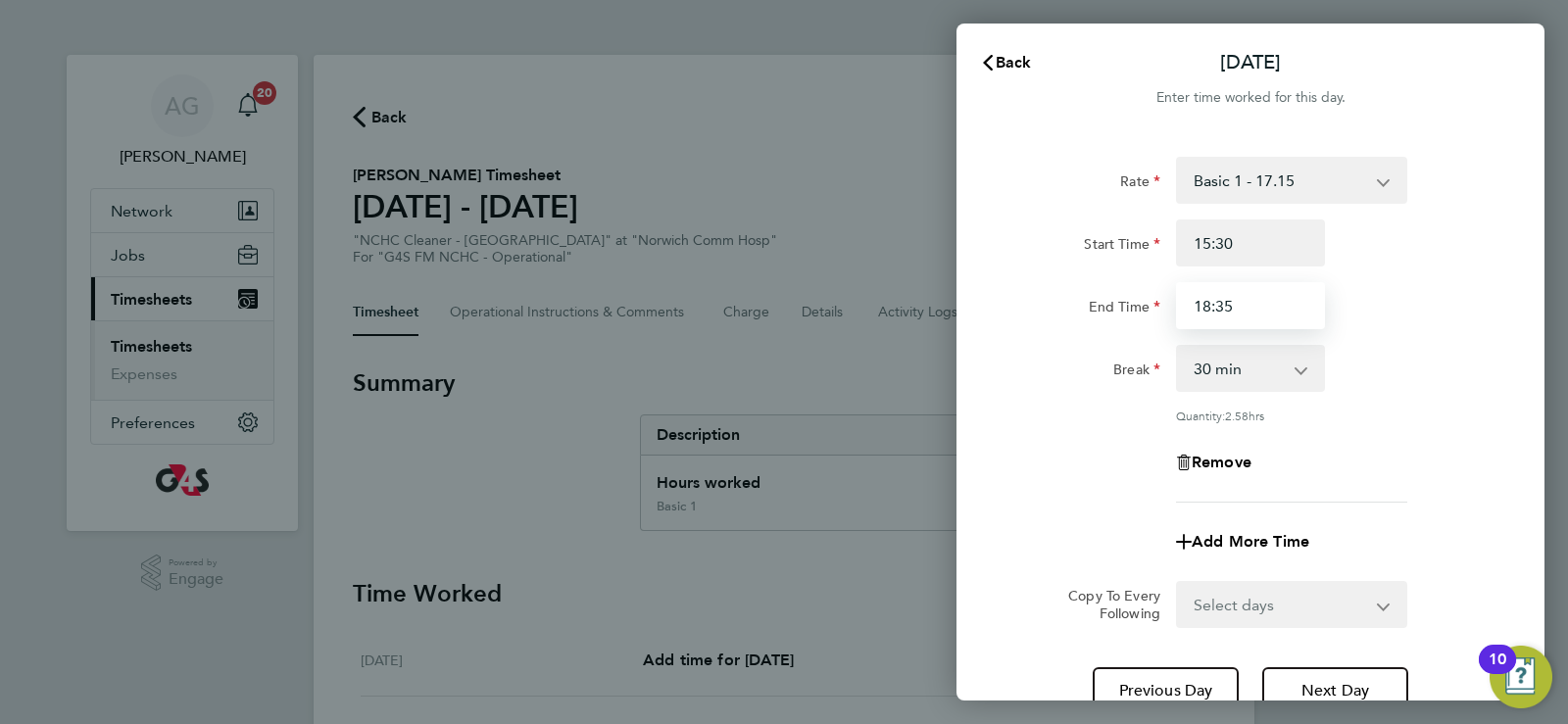
click at [1244, 302] on input "18:35" at bounding box center [1251, 305] width 149 height 47
type input "18:30"
click at [1242, 361] on select "0 min 15 min 30 min 45 min 60 min 75 min 90 min" at bounding box center [1239, 367] width 122 height 43
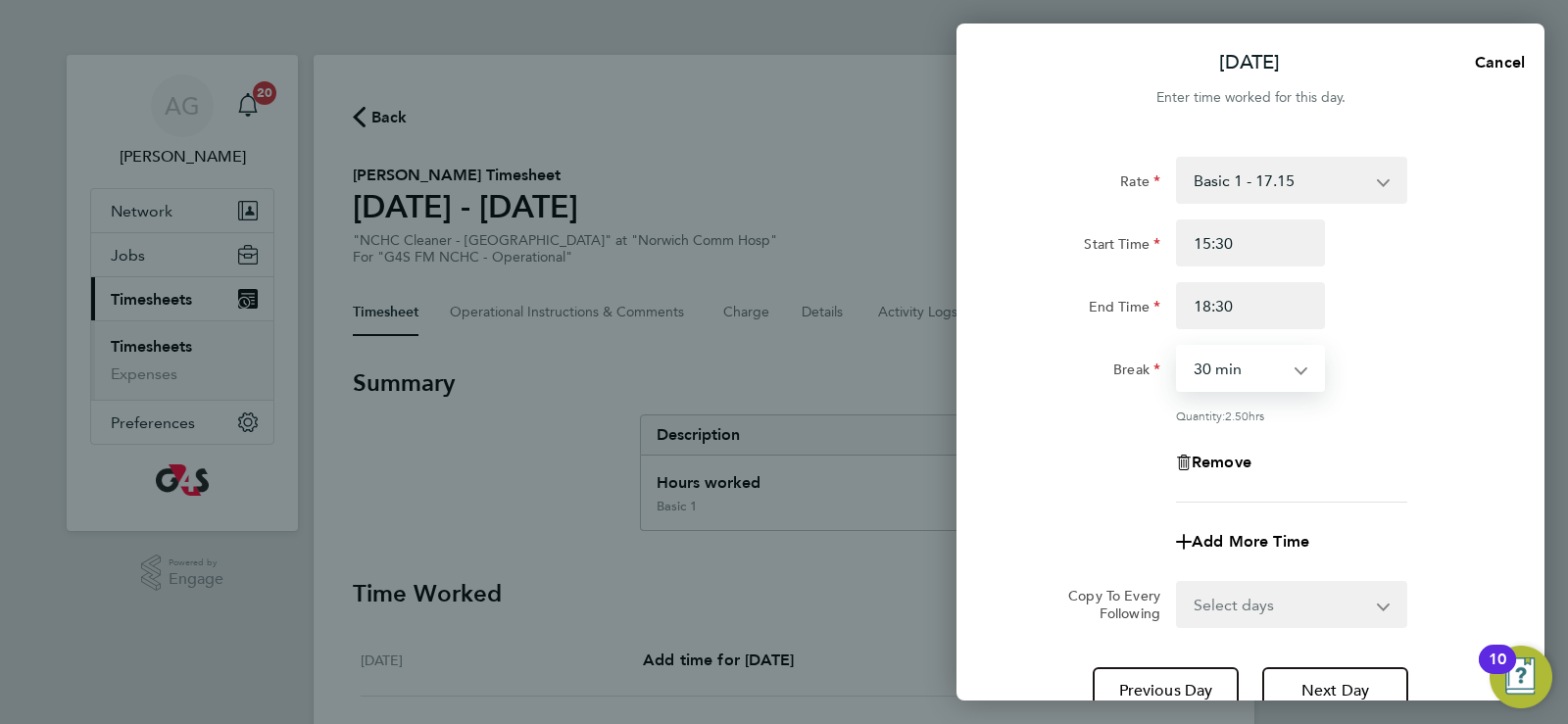
select select "0"
click at [1178, 347] on select "0 min 15 min 30 min 45 min 60 min 75 min 90 min" at bounding box center [1239, 367] width 122 height 43
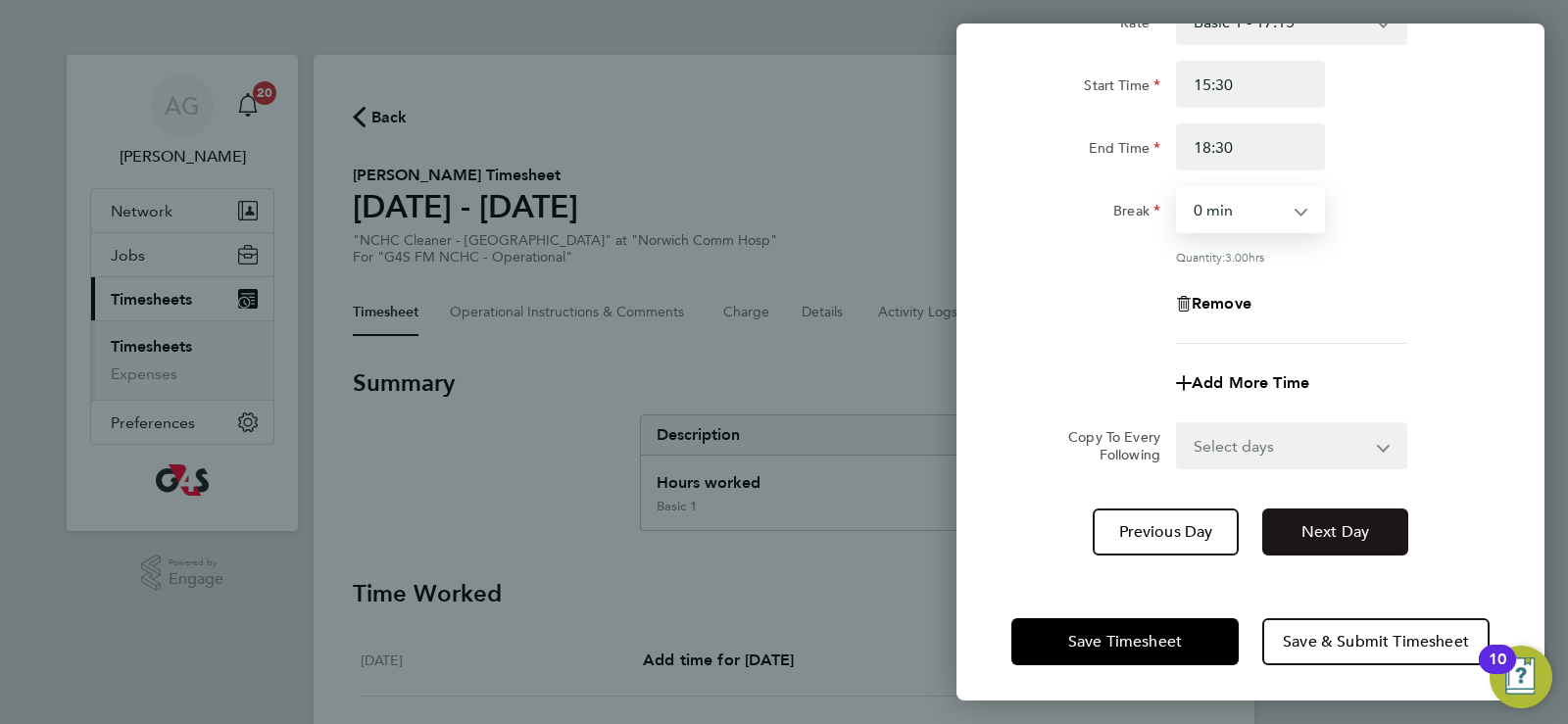
scroll to position [160, 0]
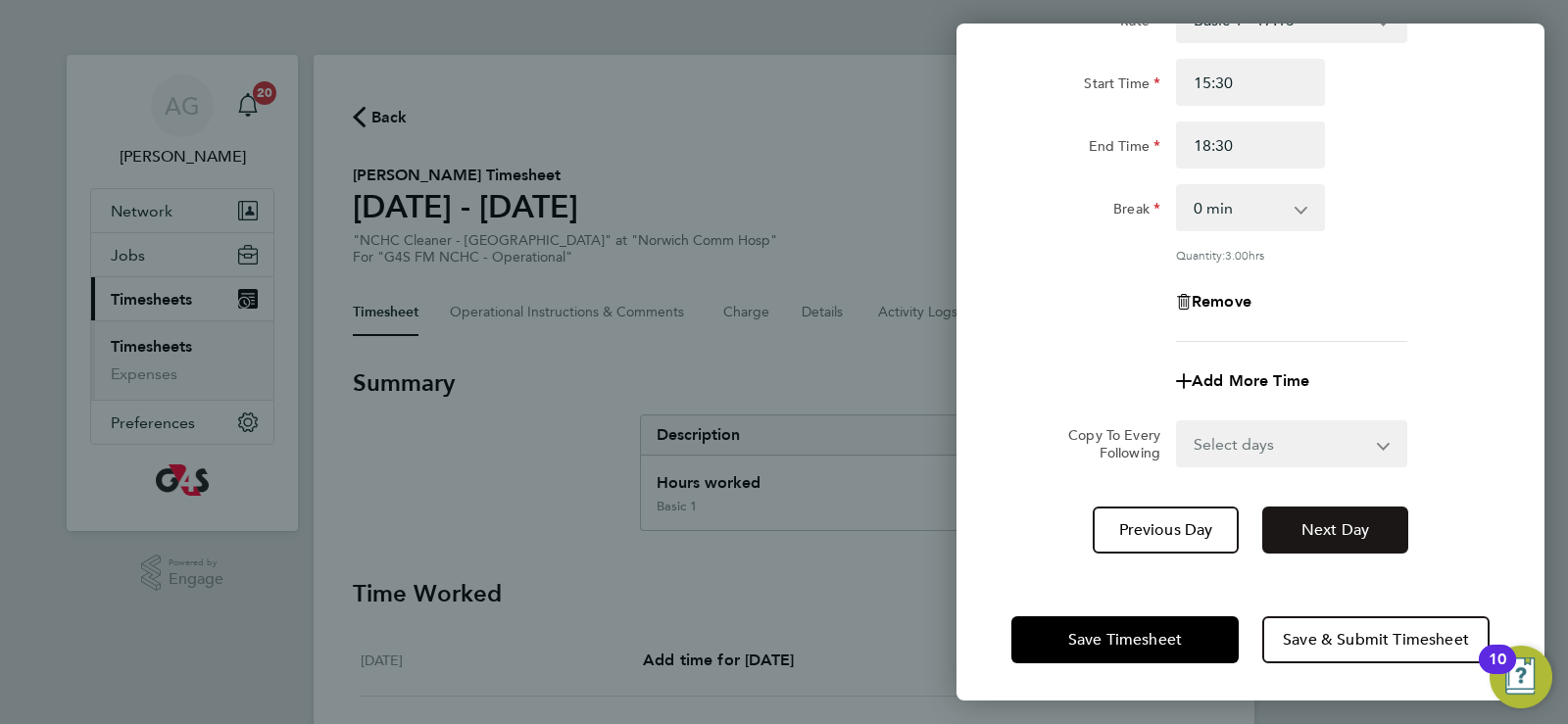
click at [1314, 526] on span "Next Day" at bounding box center [1335, 530] width 68 height 20
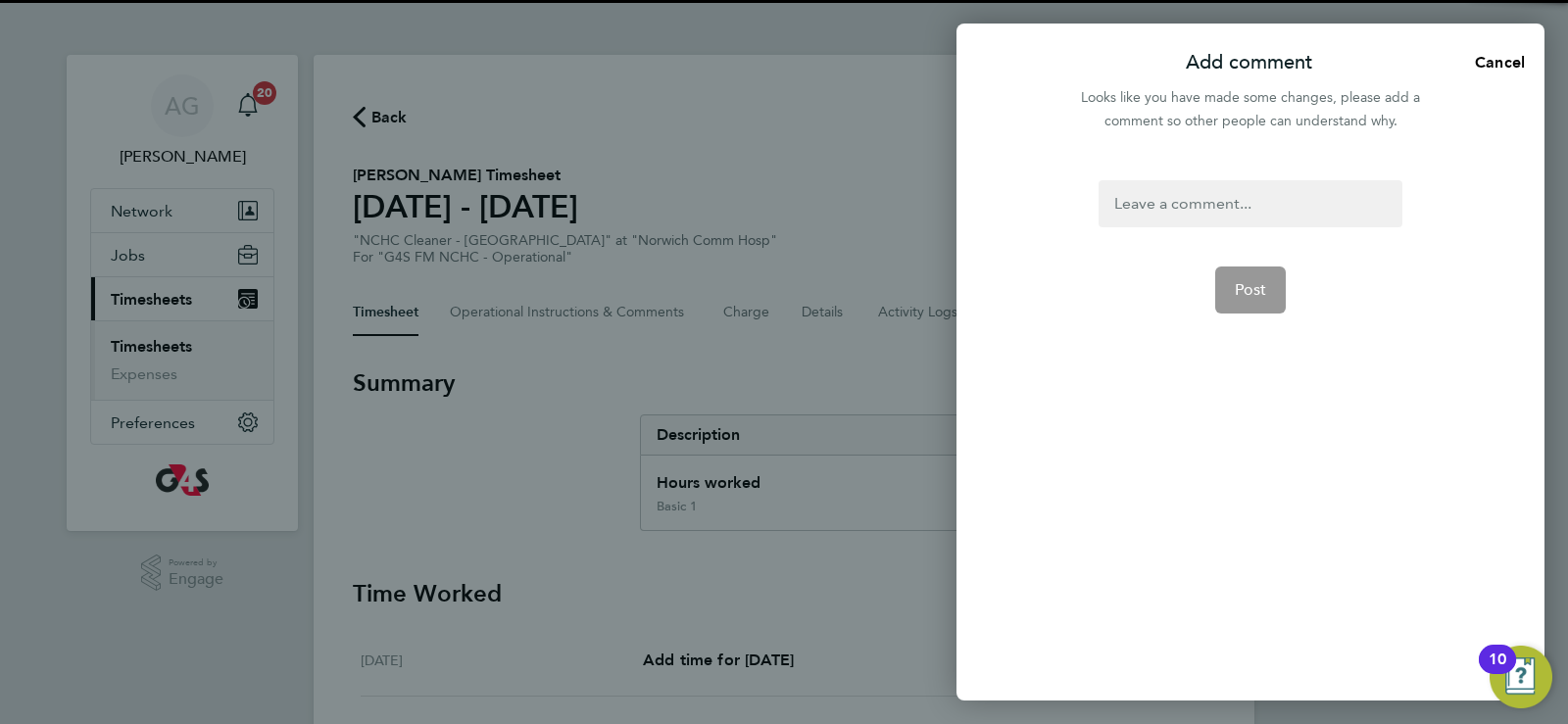
click at [1181, 217] on div at bounding box center [1250, 203] width 303 height 47
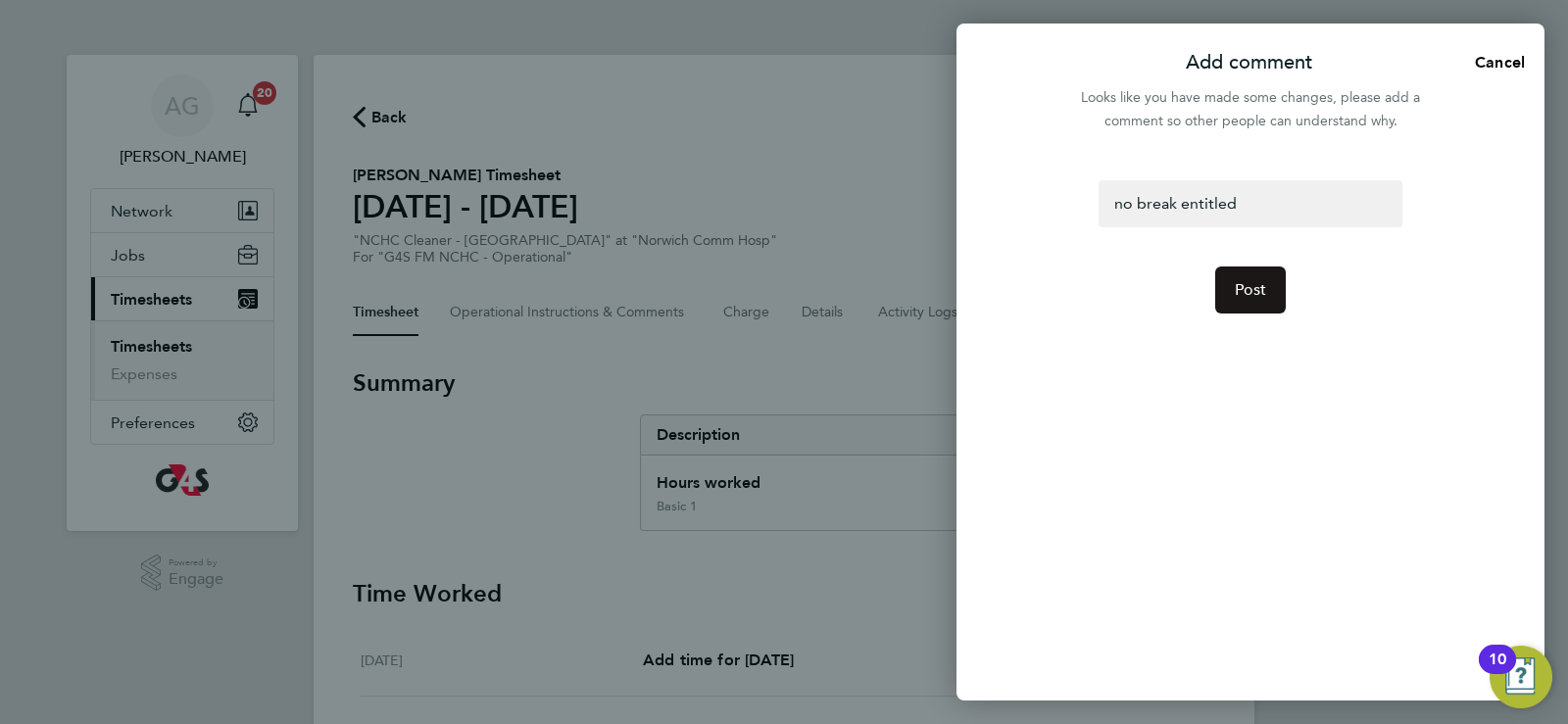
click at [1276, 295] on button "Post" at bounding box center [1251, 290] width 72 height 47
select select "30"
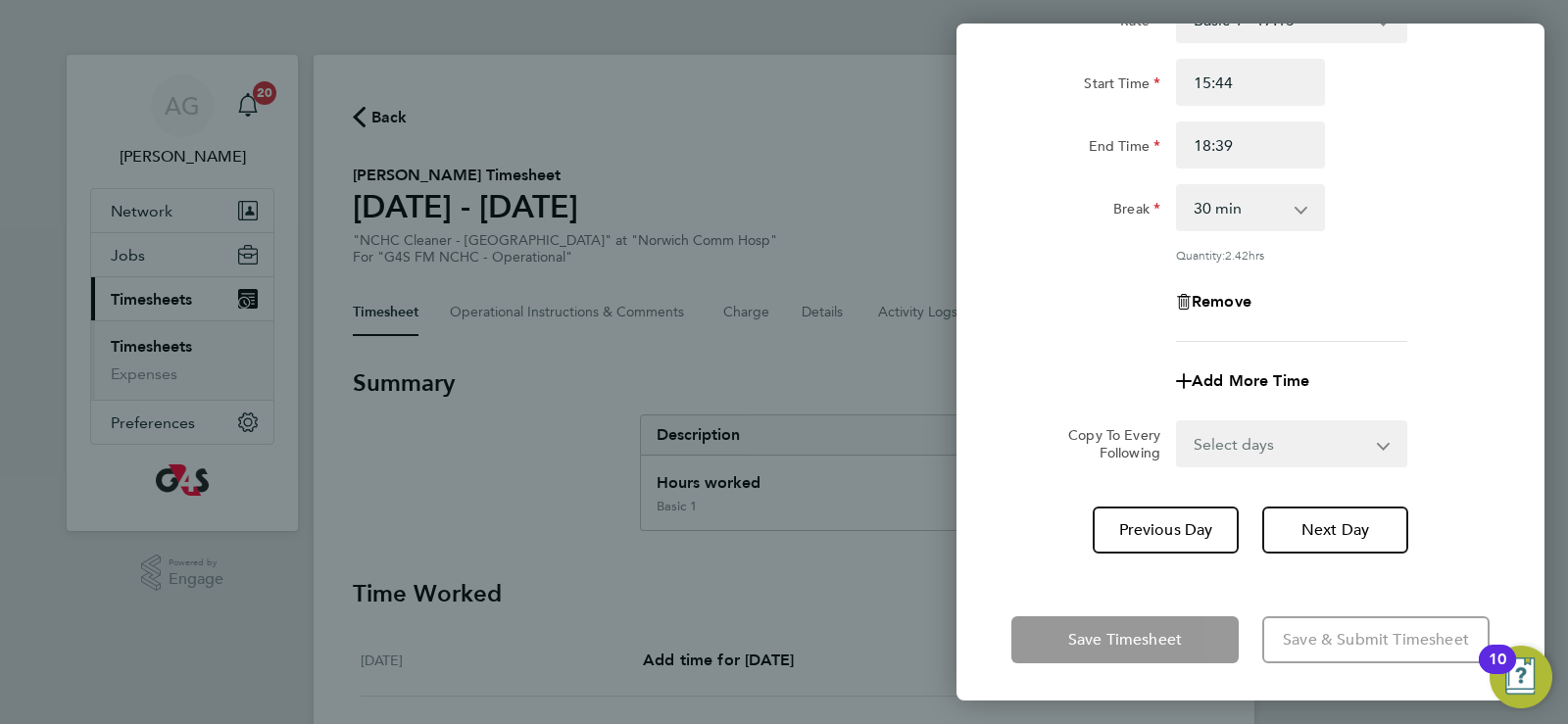
scroll to position [63, 0]
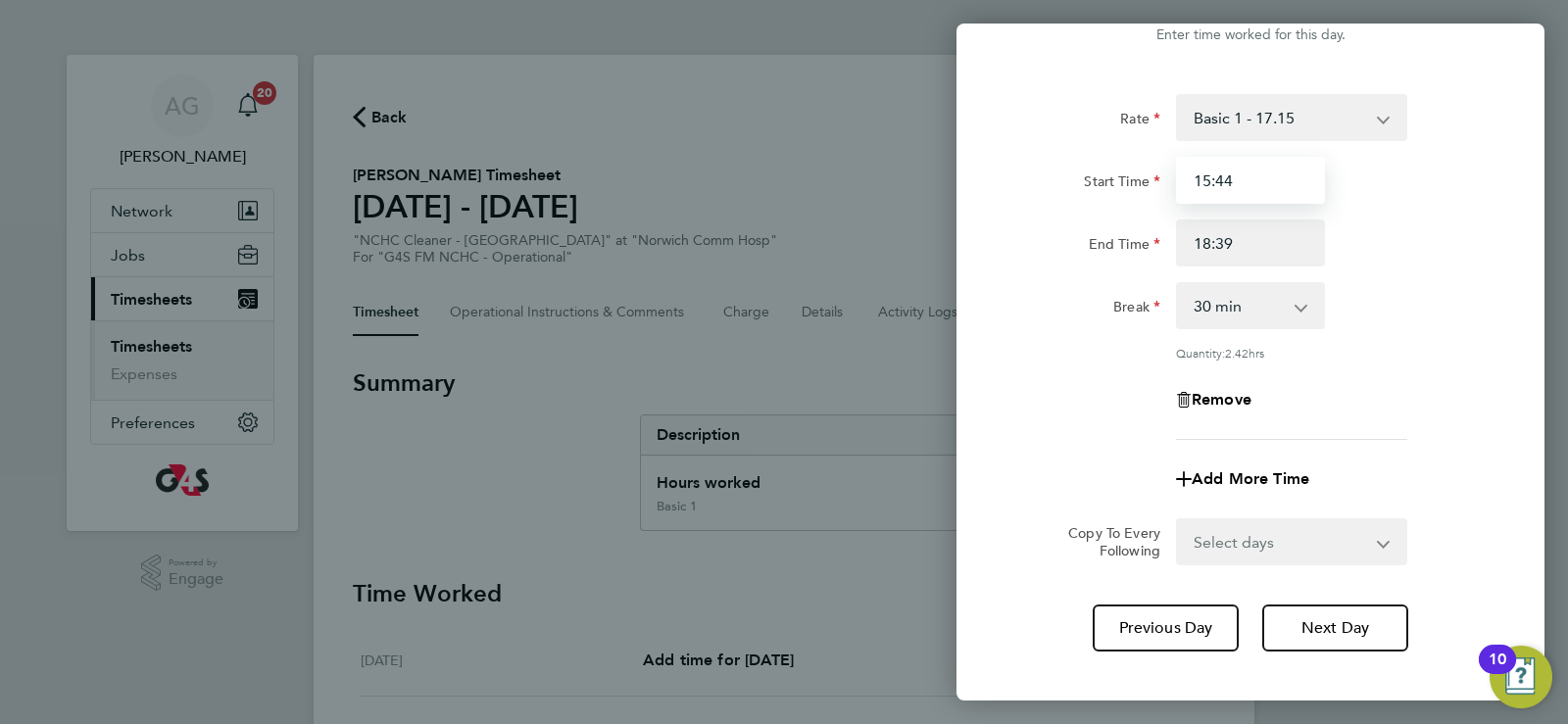
click at [1240, 183] on input "15:44" at bounding box center [1251, 179] width 149 height 47
type input "15:45"
click at [1240, 243] on input "18:39" at bounding box center [1251, 242] width 149 height 47
type input "18:30"
click at [1230, 303] on select "0 min 15 min 30 min 45 min 60 min 75 min 90 min" at bounding box center [1239, 305] width 122 height 43
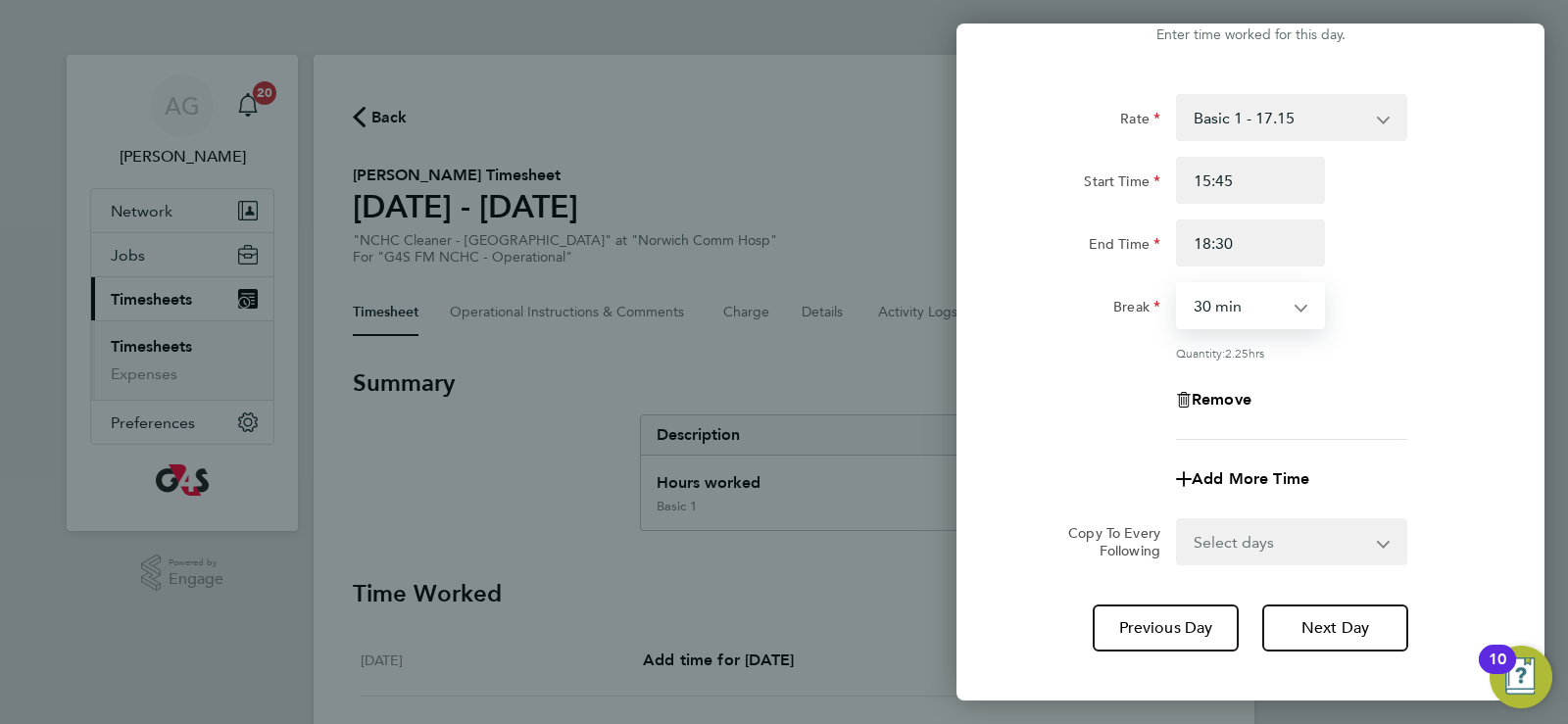
select select "0"
click at [1178, 284] on select "0 min 15 min 30 min 45 min 60 min 75 min 90 min" at bounding box center [1239, 305] width 122 height 43
click at [1340, 629] on span "Next Day" at bounding box center [1335, 628] width 68 height 20
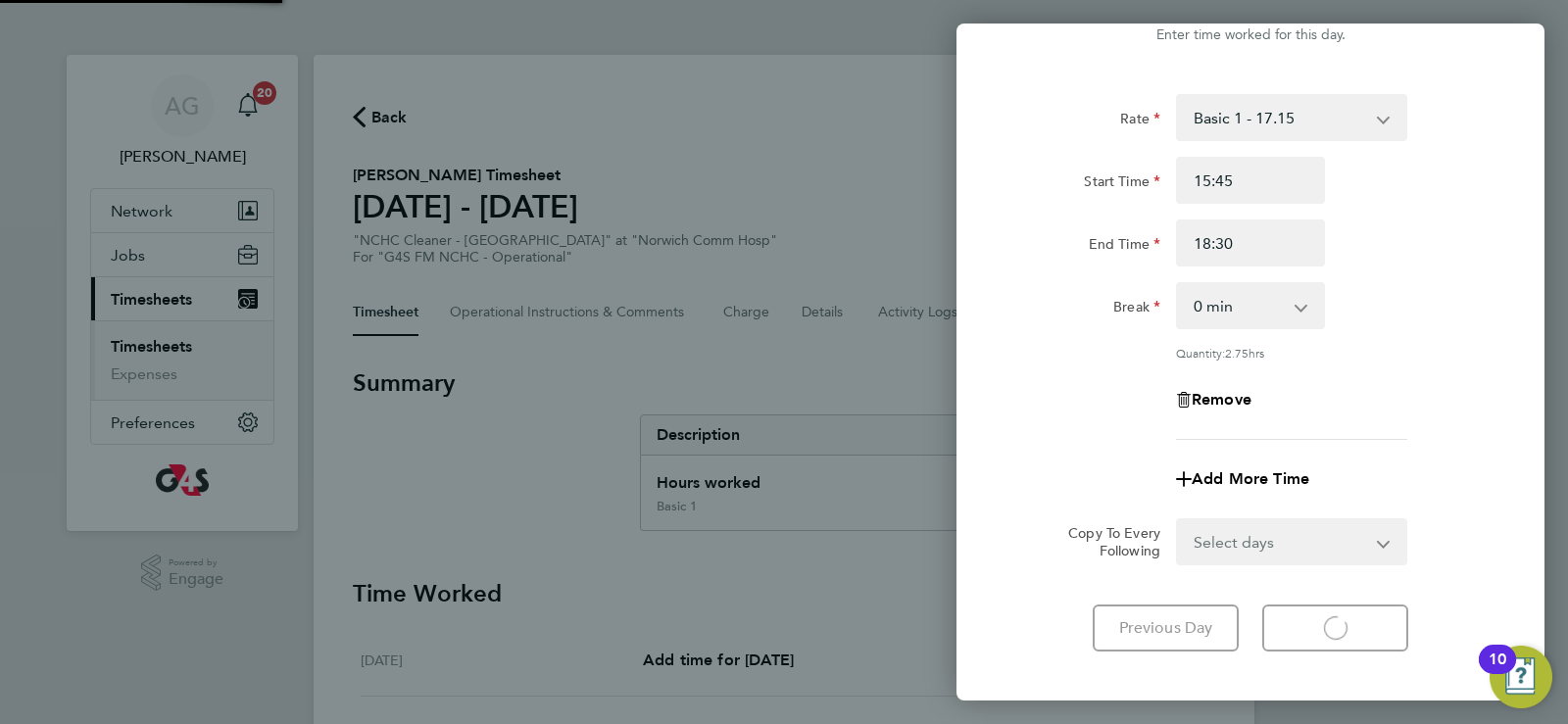
select select "30"
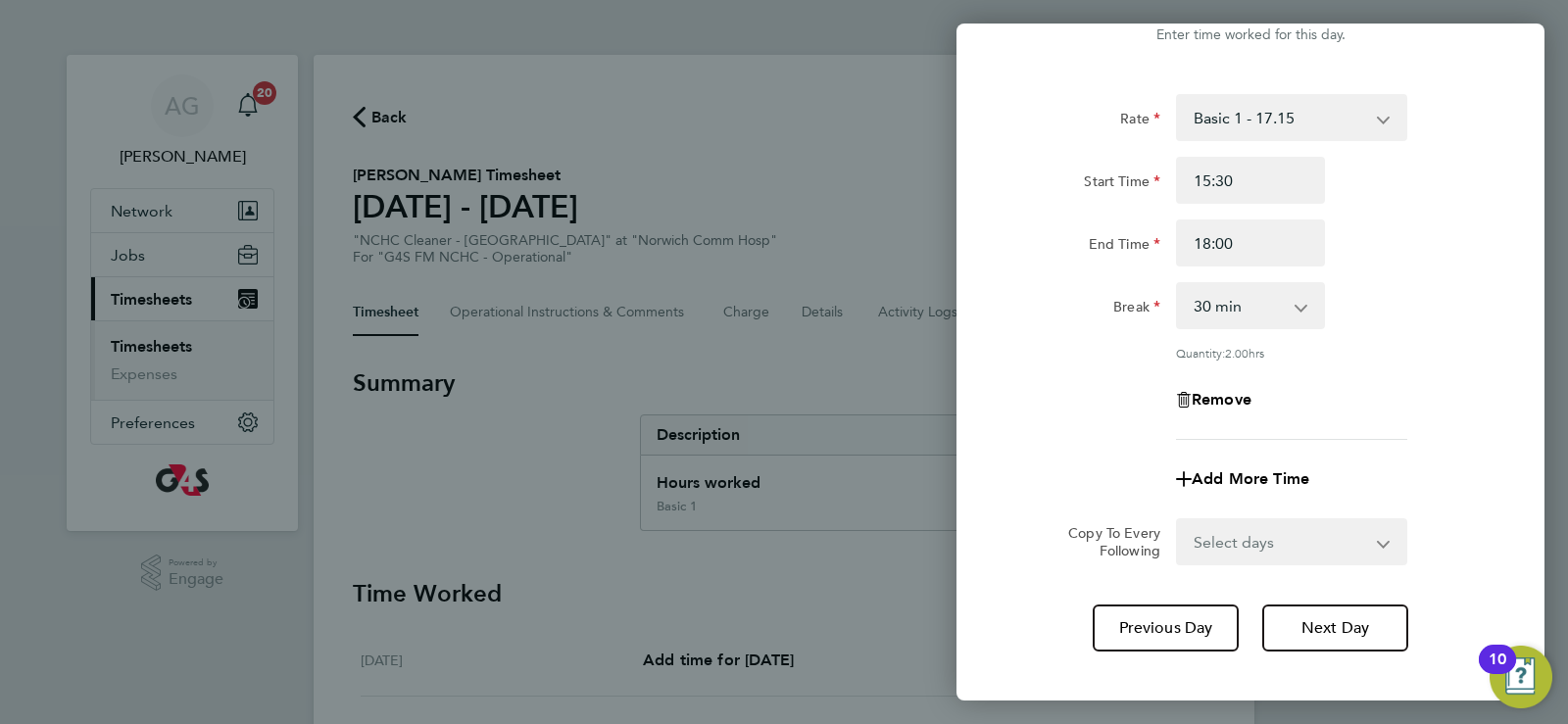
click at [1240, 309] on select "0 min 15 min 30 min 45 min 60 min 75 min 90 min" at bounding box center [1239, 305] width 122 height 43
select select "0"
click at [1178, 284] on select "0 min 15 min 30 min 45 min 60 min 75 min 90 min" at bounding box center [1239, 305] width 122 height 43
click at [1345, 649] on div "Rate Basic 1 - 17.15 x1.5 - 25.73 x2 - 34.30 Start Time 15:30 End Time 18:00 Br…" at bounding box center [1250, 372] width 588 height 604
click at [1345, 634] on span "Next Day" at bounding box center [1335, 628] width 68 height 20
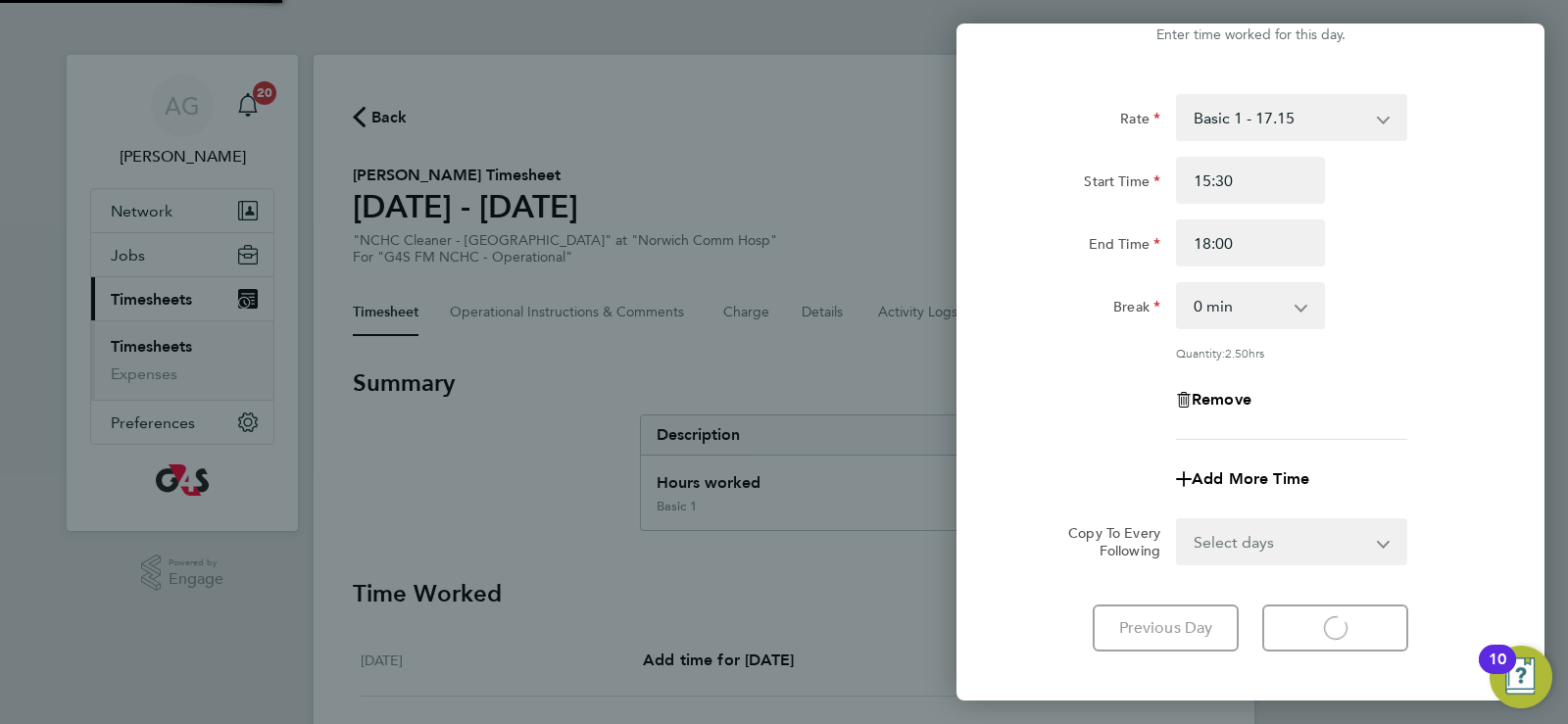
select select "30"
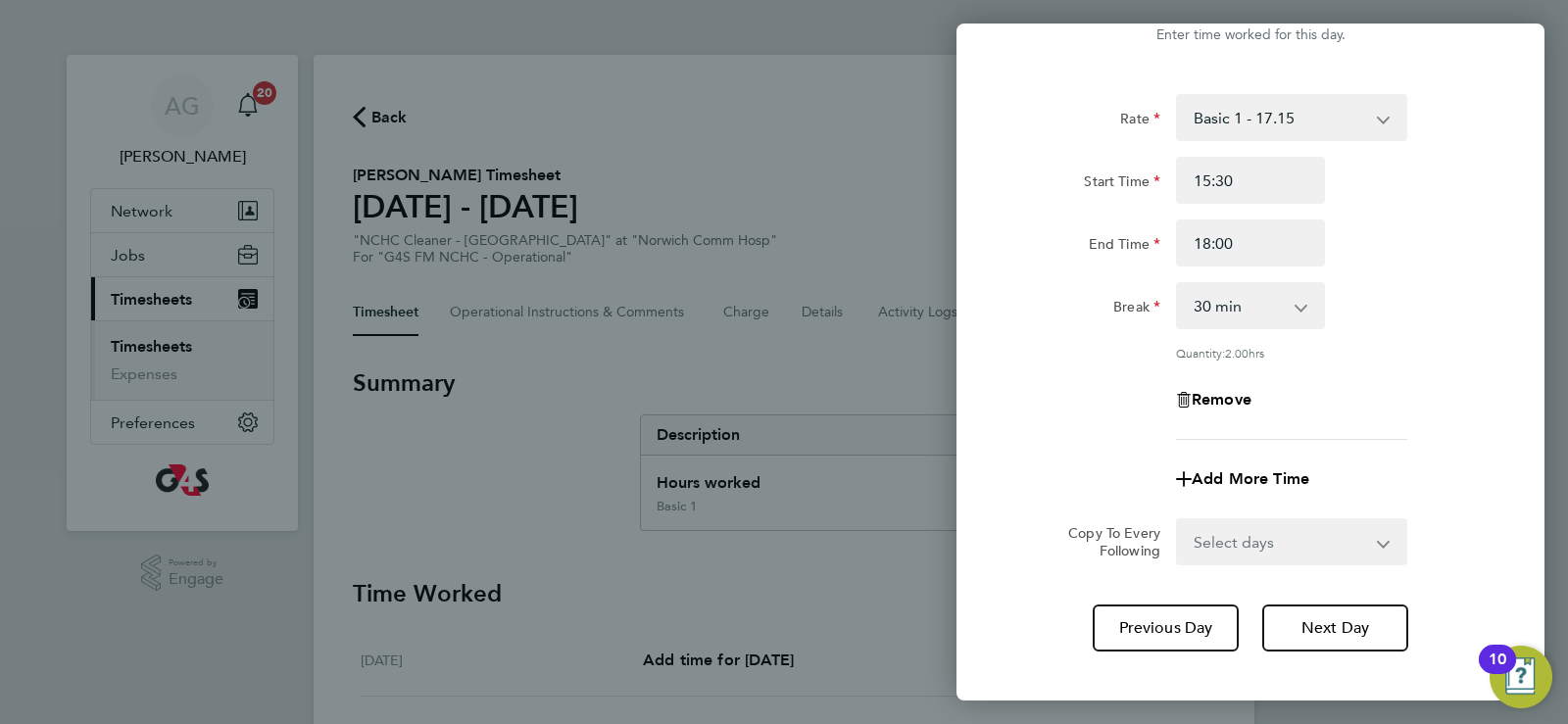
click at [1240, 303] on select "0 min 15 min 30 min 45 min 60 min 75 min 90 min" at bounding box center [1239, 305] width 122 height 43
select select "0"
click at [1178, 284] on select "0 min 15 min 30 min 45 min 60 min 75 min 90 min" at bounding box center [1239, 305] width 122 height 43
click at [1337, 633] on span "Next Day" at bounding box center [1335, 628] width 68 height 20
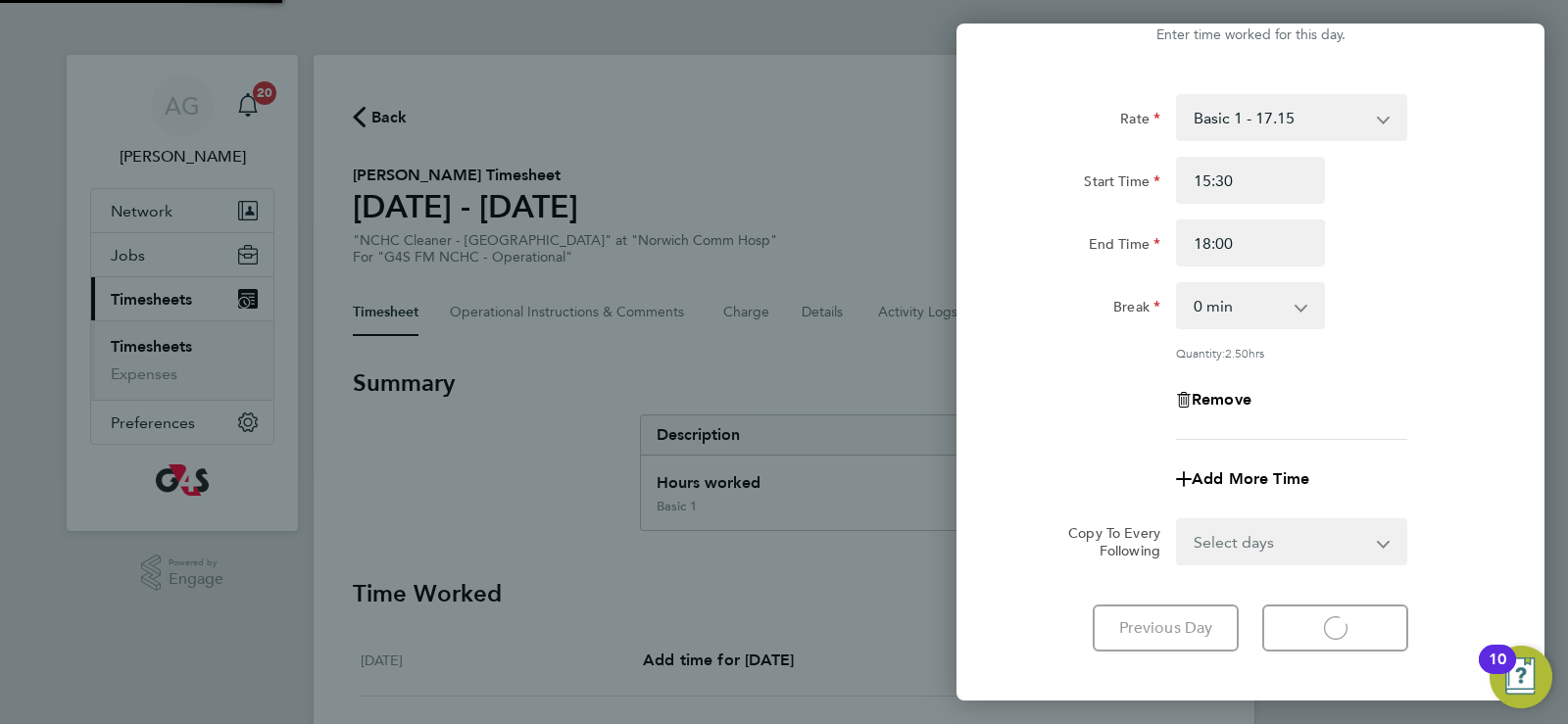
select select "30"
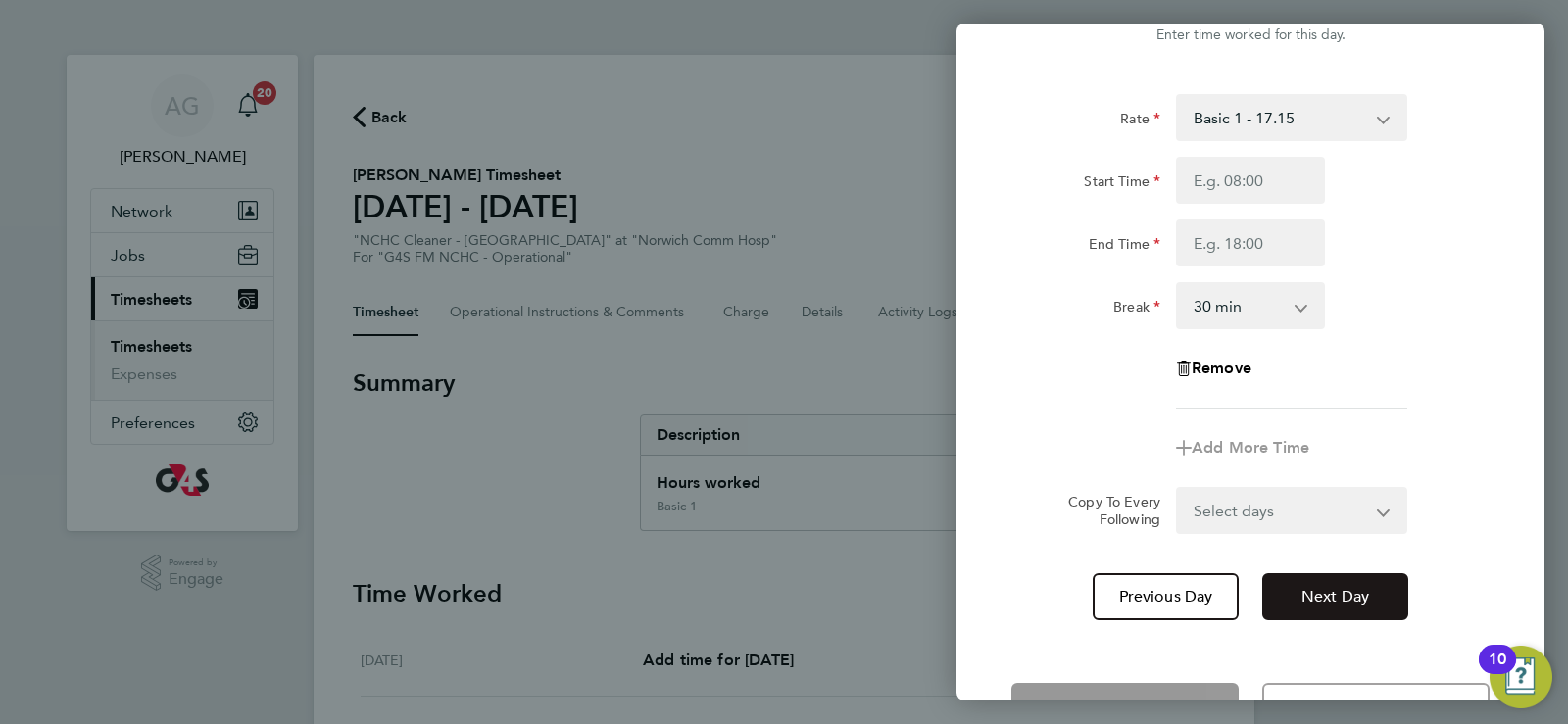
click at [1333, 586] on button "Next Day" at bounding box center [1335, 597] width 146 height 47
select select "30"
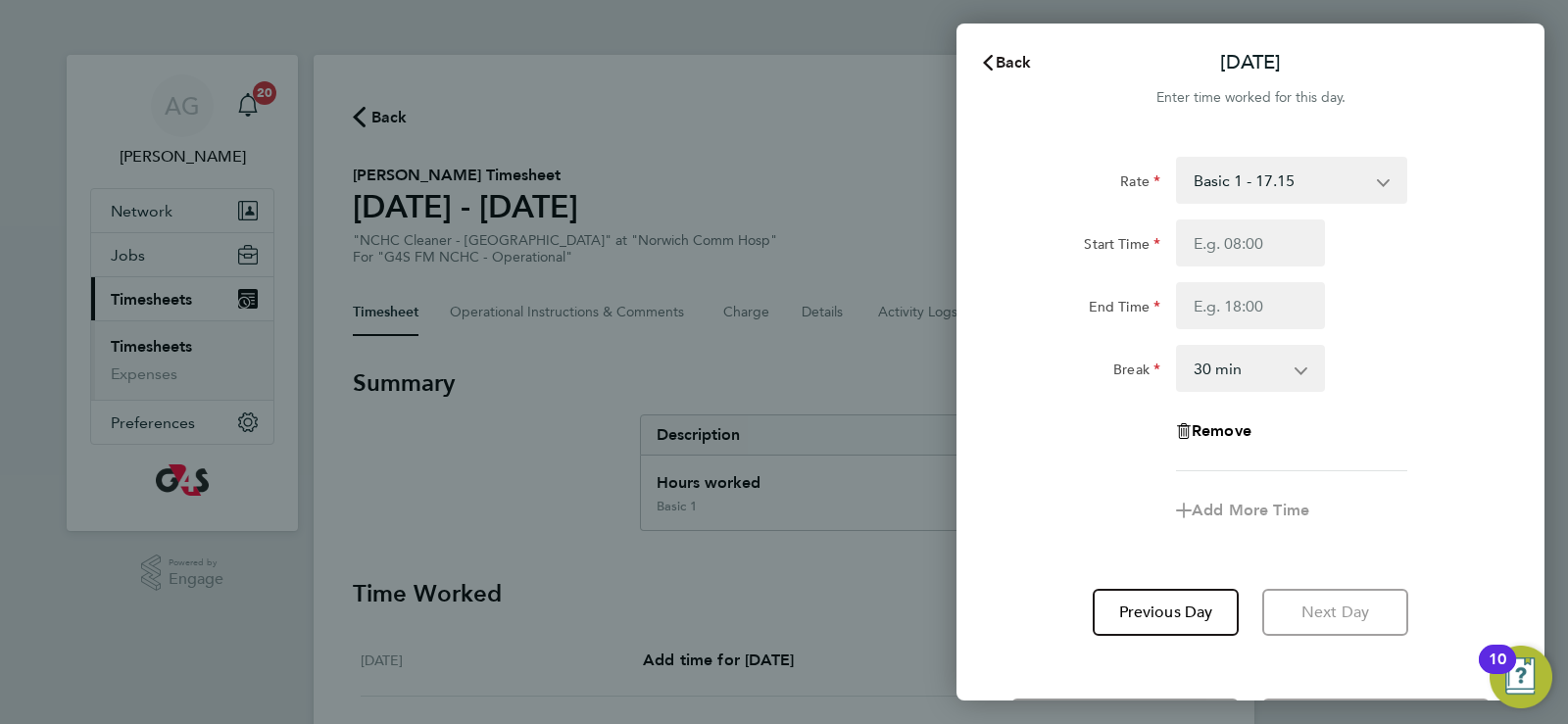
click at [1020, 56] on span "Back" at bounding box center [1014, 62] width 36 height 19
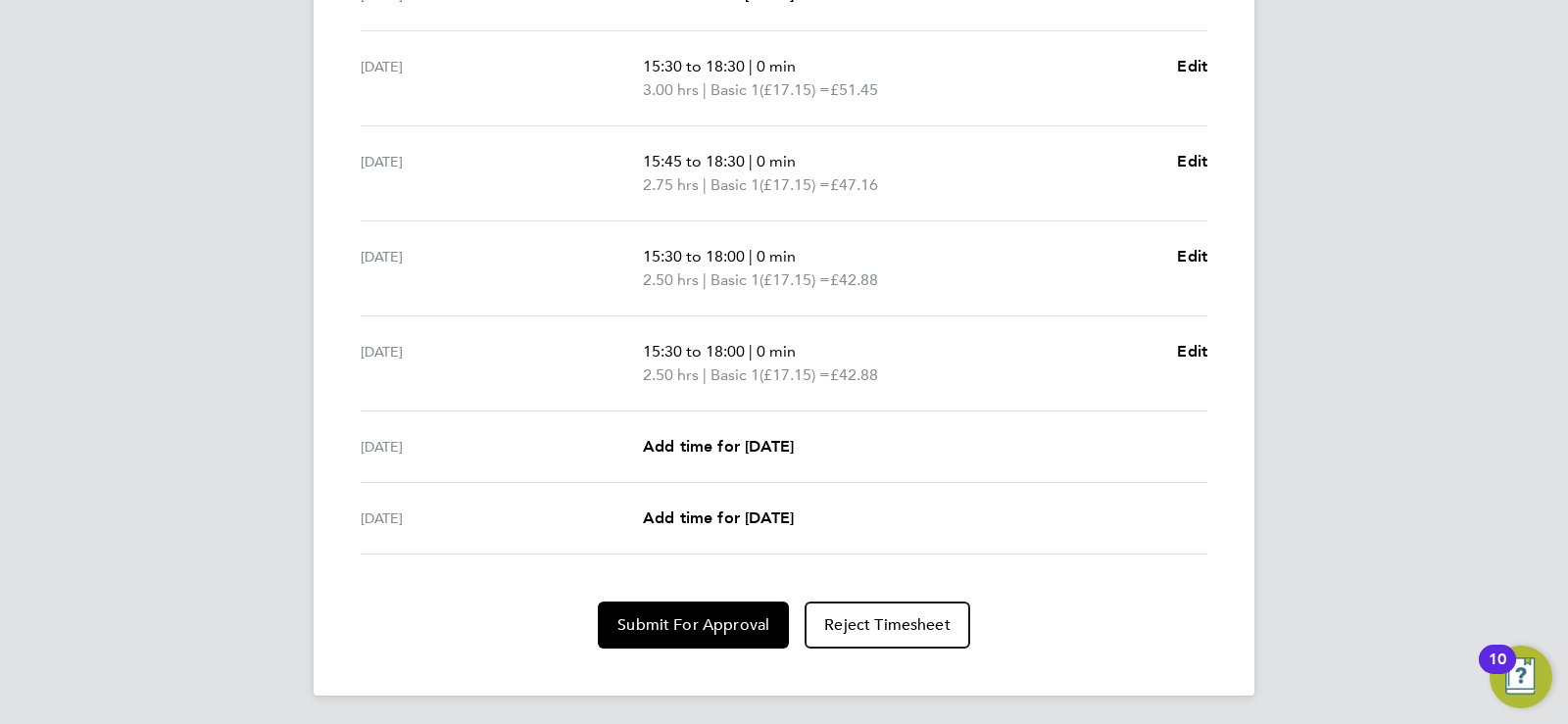
scroll to position [668, 0]
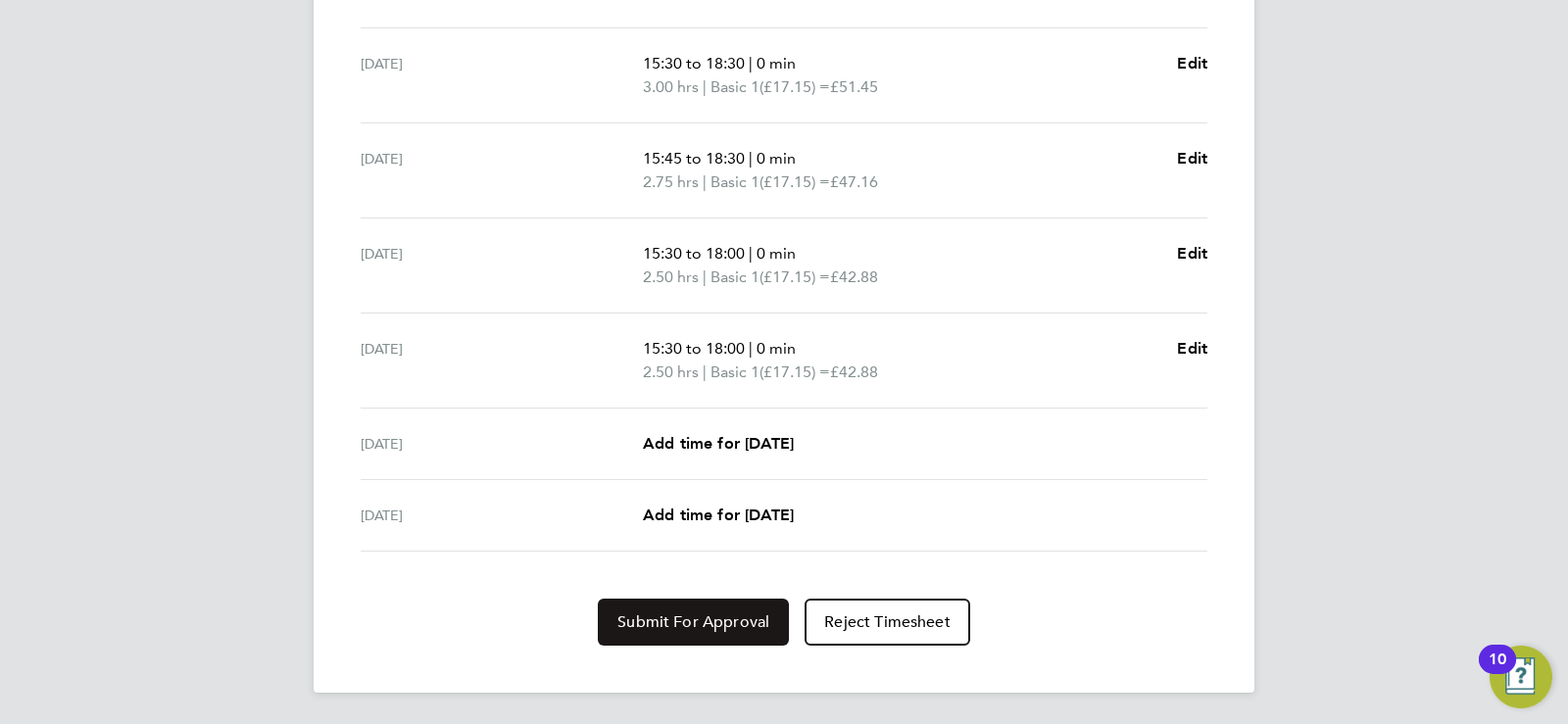
click at [707, 622] on span "Submit For Approval" at bounding box center [693, 622] width 151 height 20
click at [697, 610] on button "Approve Timesheet" at bounding box center [693, 621] width 183 height 47
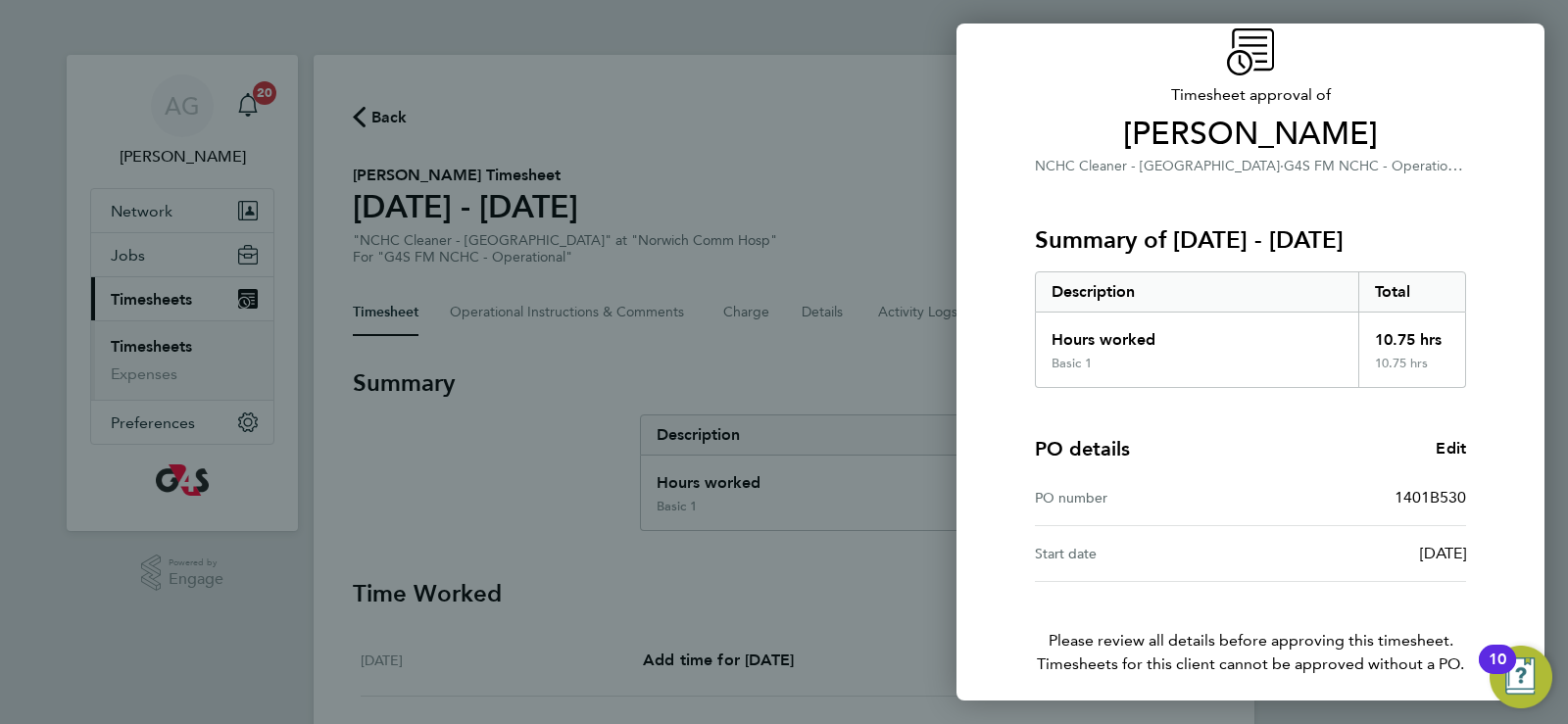
scroll to position [158, 0]
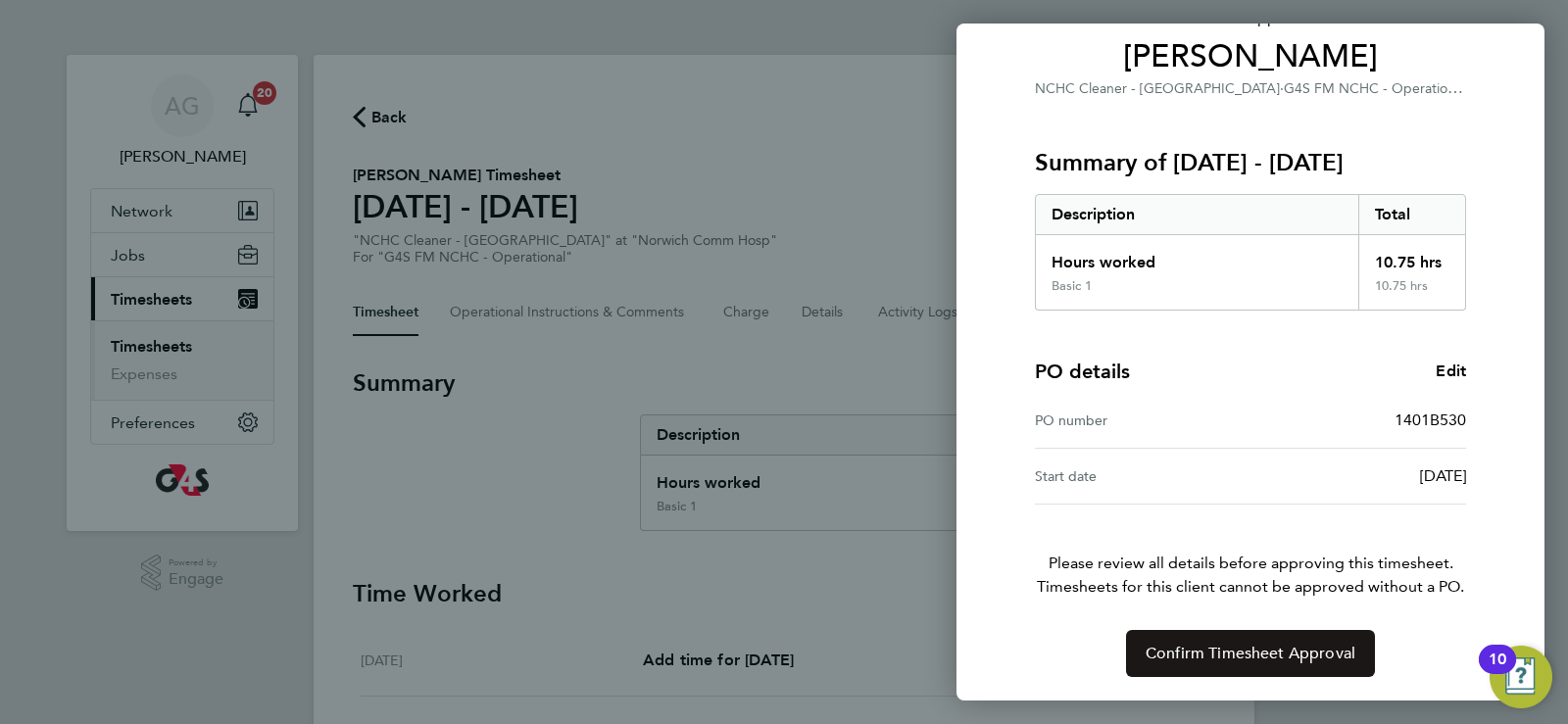
click at [1266, 636] on button "Confirm Timesheet Approval" at bounding box center [1250, 653] width 249 height 47
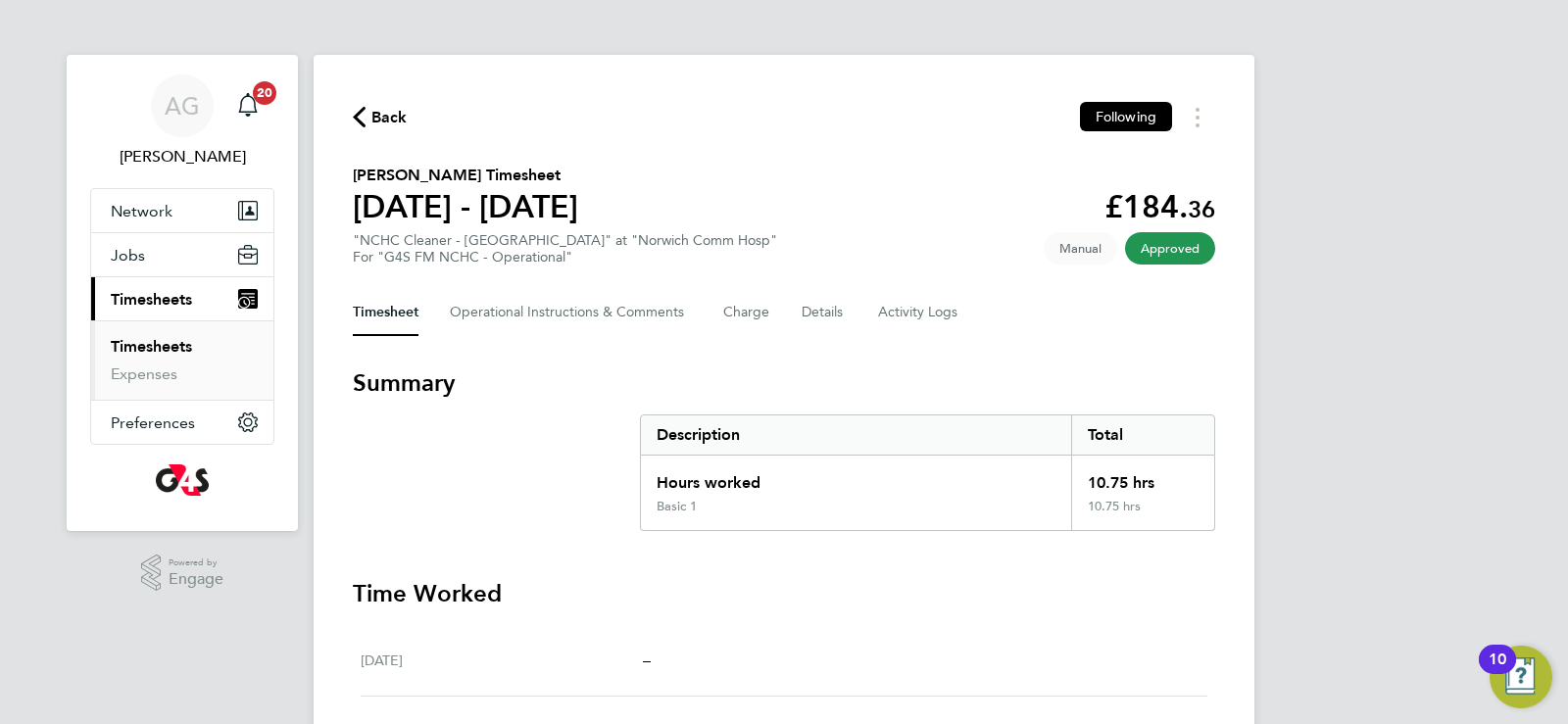
click at [151, 340] on link "Timesheets" at bounding box center [151, 346] width 82 height 19
